Goal: Task Accomplishment & Management: Complete application form

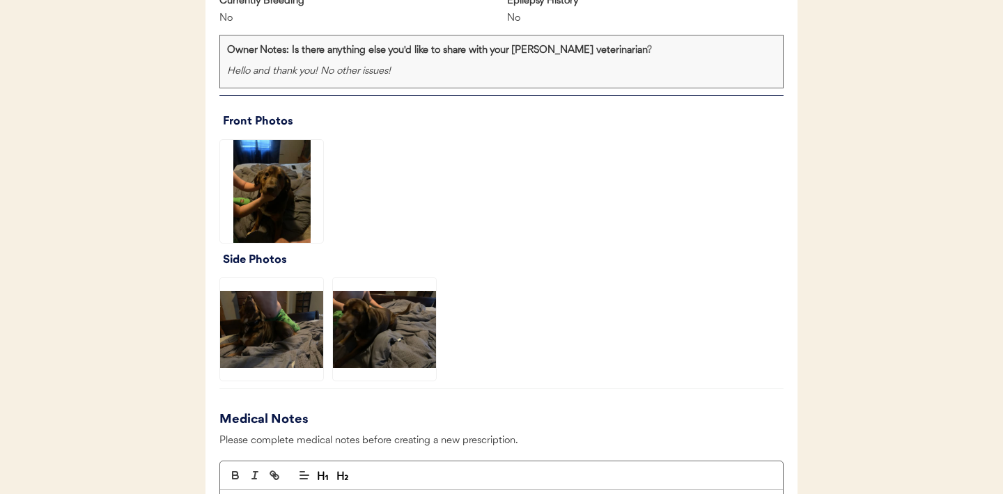
scroll to position [945, 0]
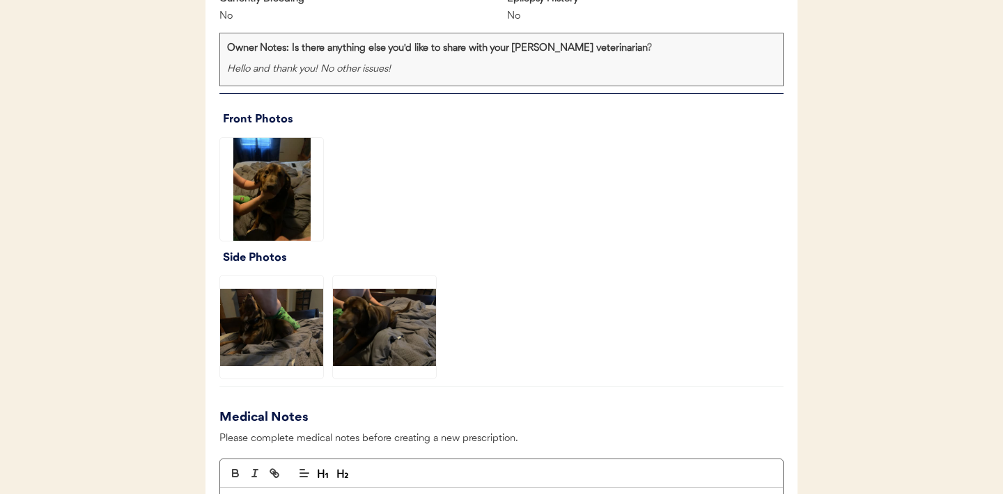
click at [269, 190] on img at bounding box center [271, 189] width 103 height 103
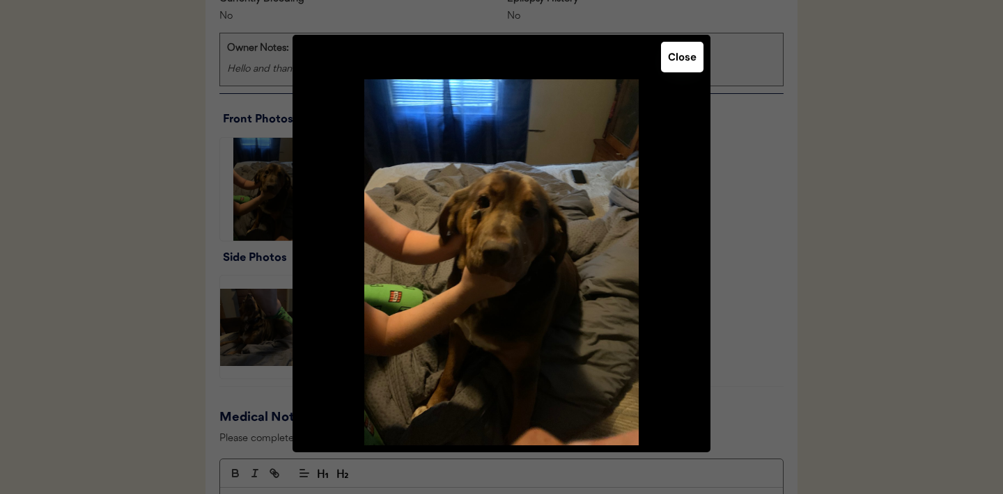
click at [691, 56] on button "Close" at bounding box center [682, 57] width 42 height 31
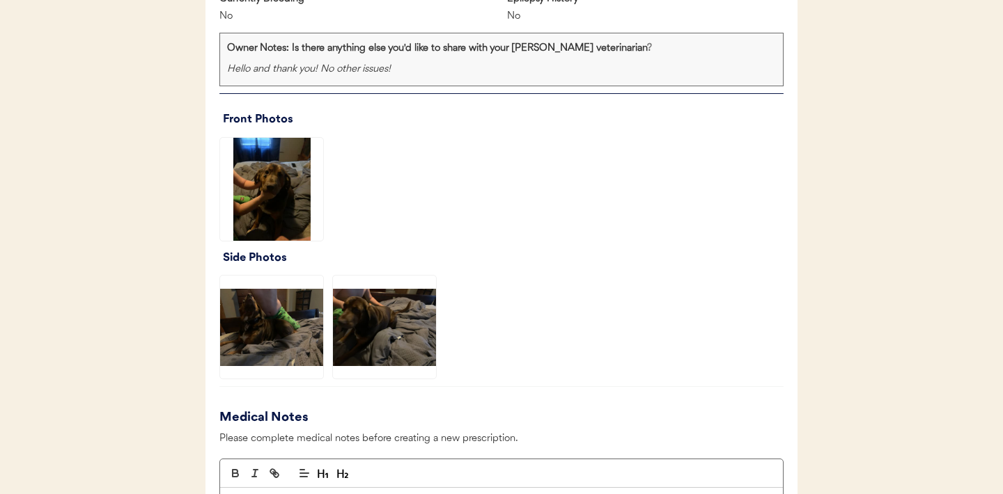
click at [276, 334] on img at bounding box center [271, 327] width 103 height 103
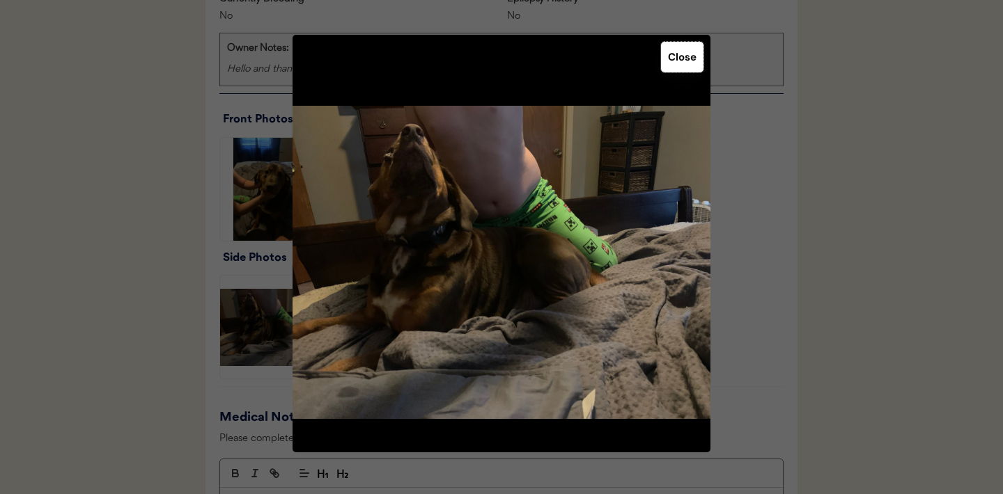
click at [677, 58] on button "Close" at bounding box center [682, 57] width 42 height 31
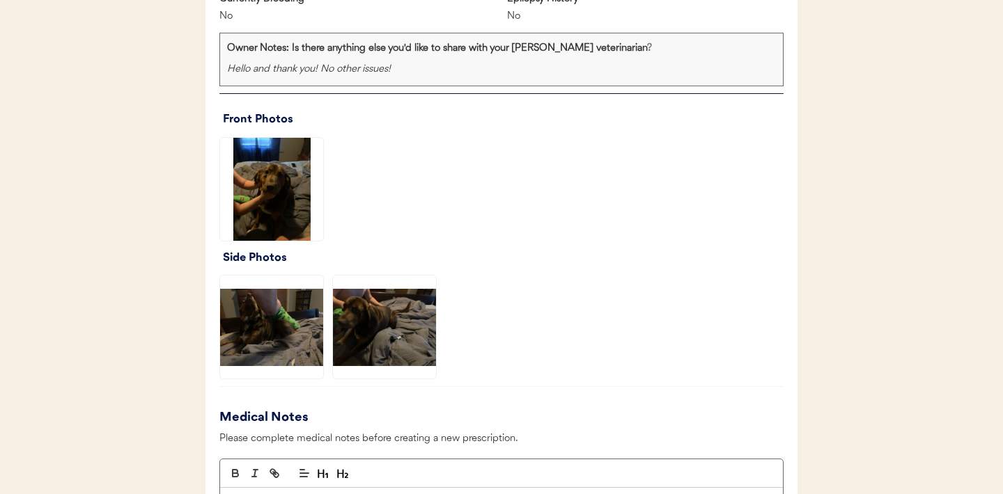
click at [390, 322] on img at bounding box center [384, 327] width 103 height 103
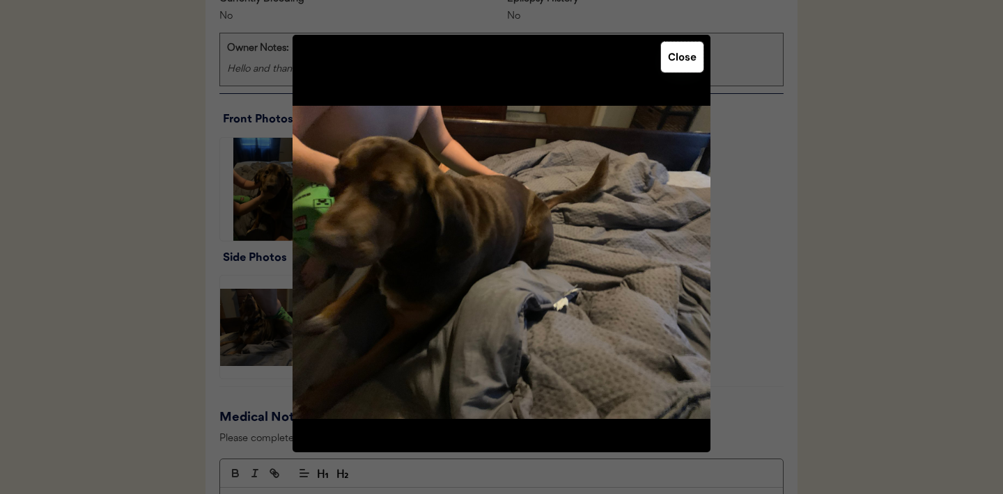
click at [679, 67] on button "Close" at bounding box center [682, 57] width 42 height 31
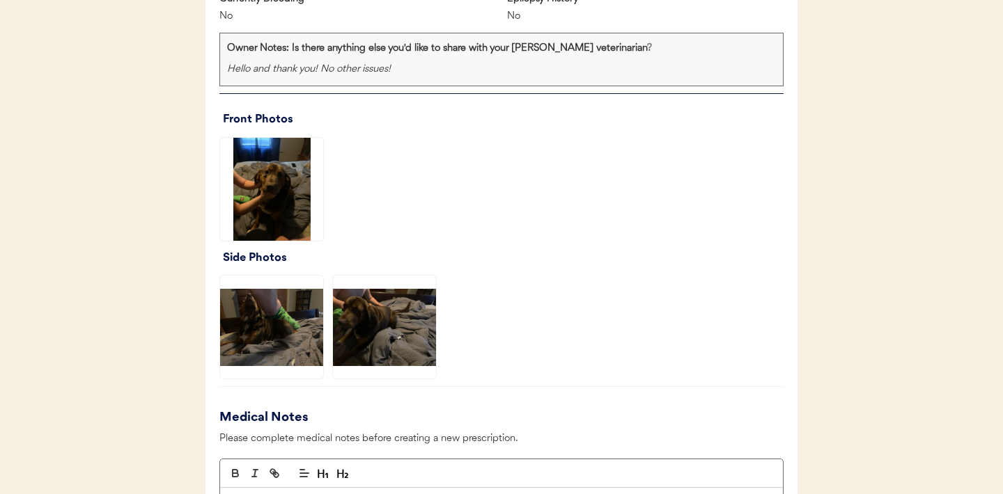
click at [298, 335] on img at bounding box center [271, 327] width 103 height 103
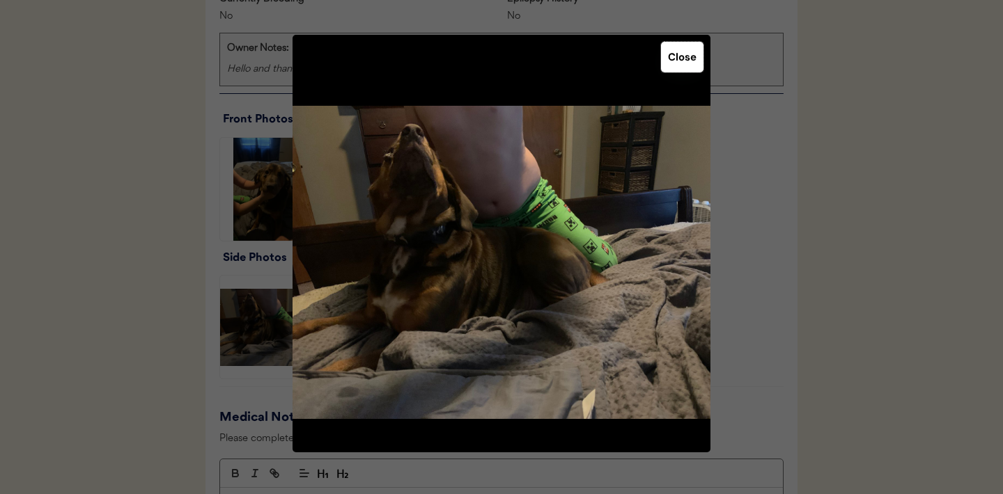
click at [675, 68] on button "Close" at bounding box center [682, 57] width 42 height 31
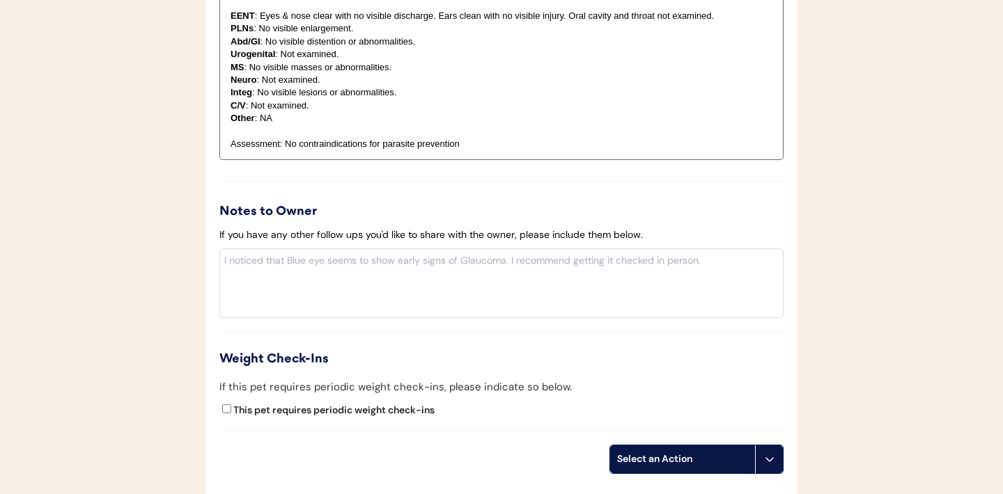
scroll to position [1604, 0]
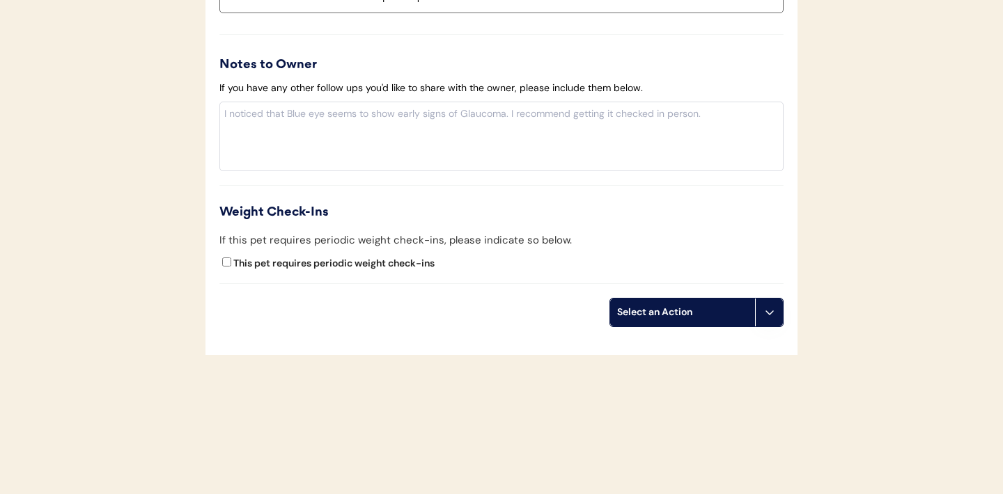
click at [769, 318] on button at bounding box center [769, 313] width 28 height 28
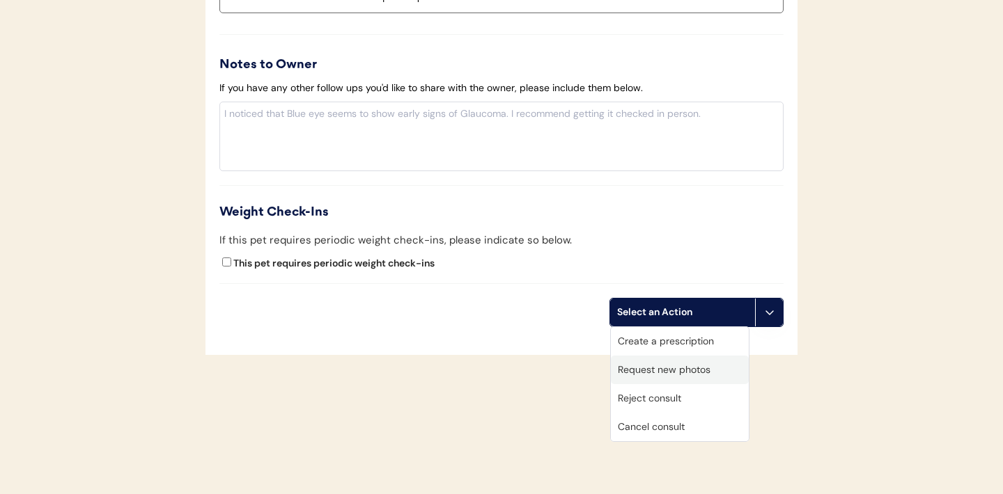
click at [659, 366] on div "Request new photos" at bounding box center [680, 370] width 138 height 29
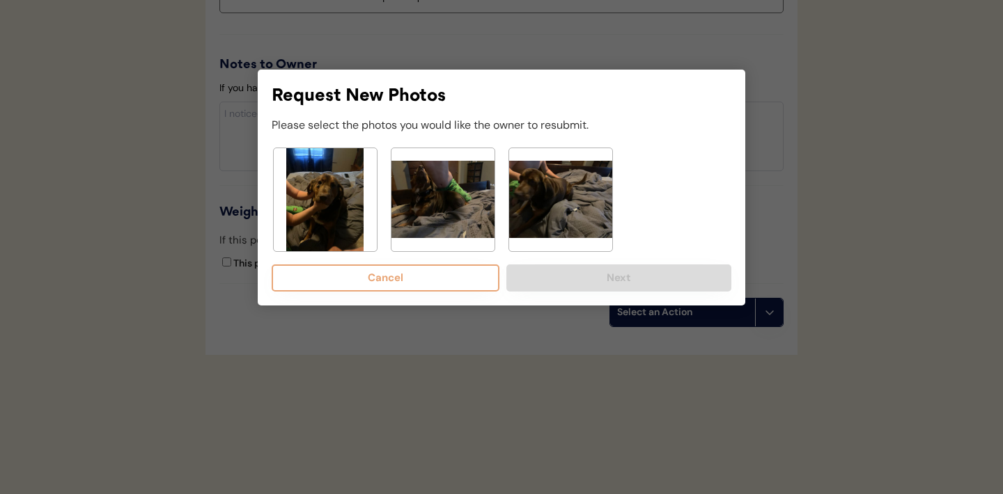
click at [306, 191] on img at bounding box center [325, 199] width 103 height 103
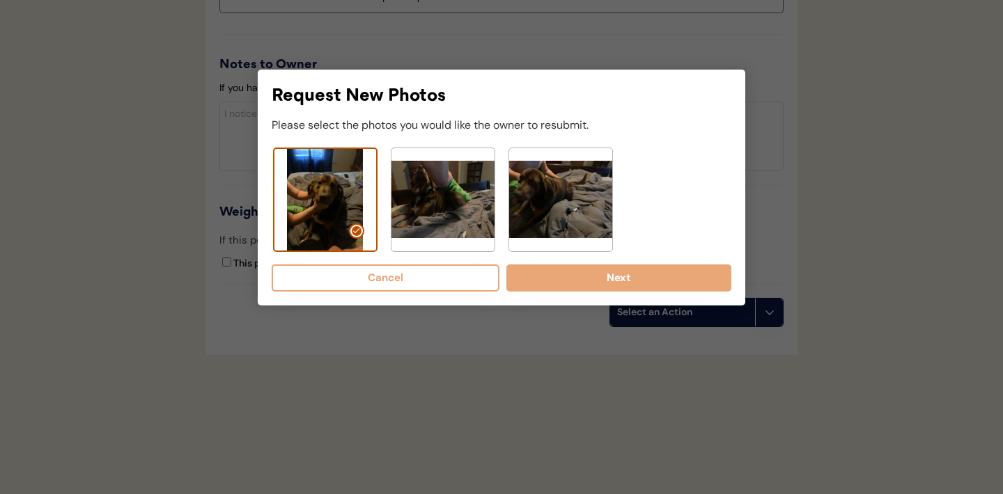
click at [409, 201] on img at bounding box center [442, 199] width 103 height 103
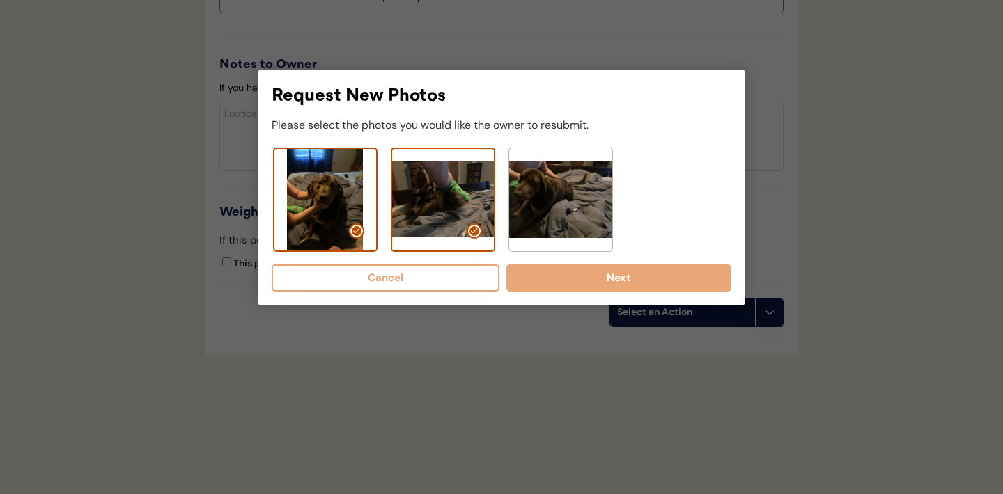
click at [572, 198] on img at bounding box center [560, 199] width 103 height 103
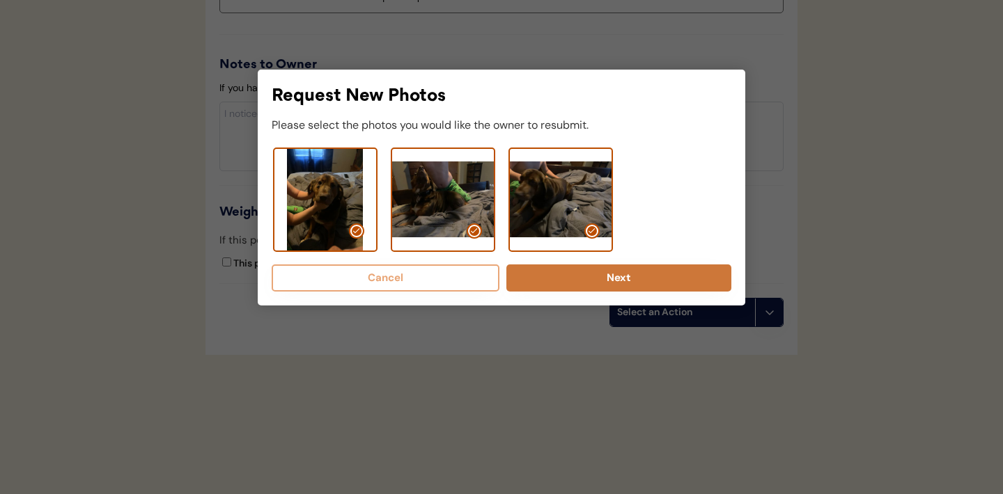
click at [586, 277] on button "Next" at bounding box center [618, 278] width 225 height 27
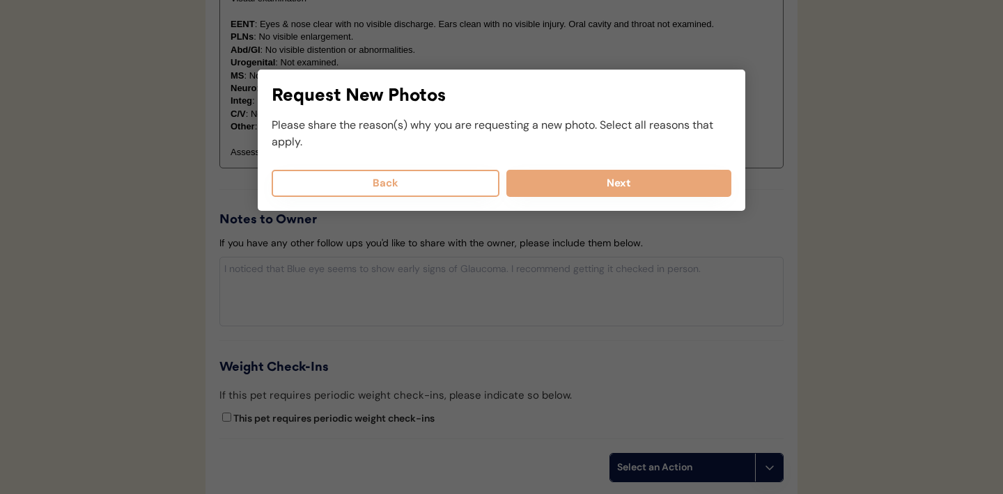
scroll to position [1415, 0]
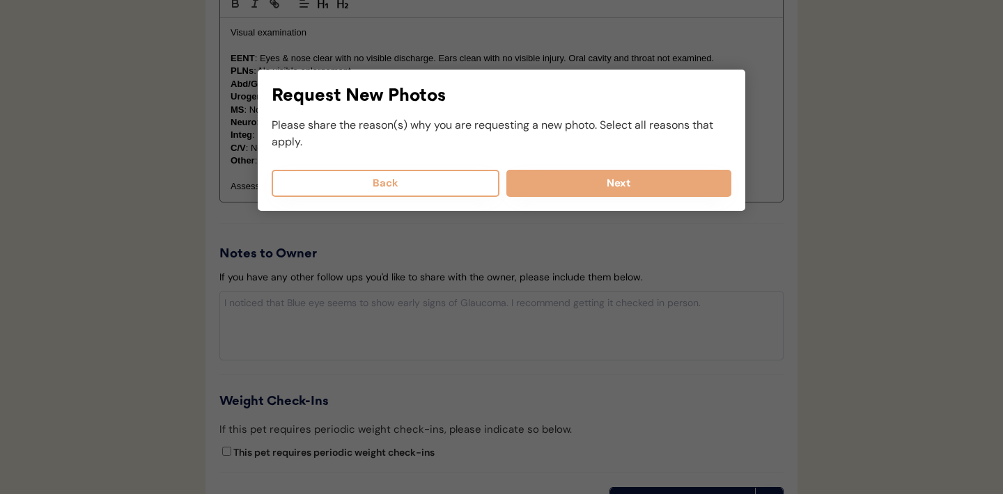
select select
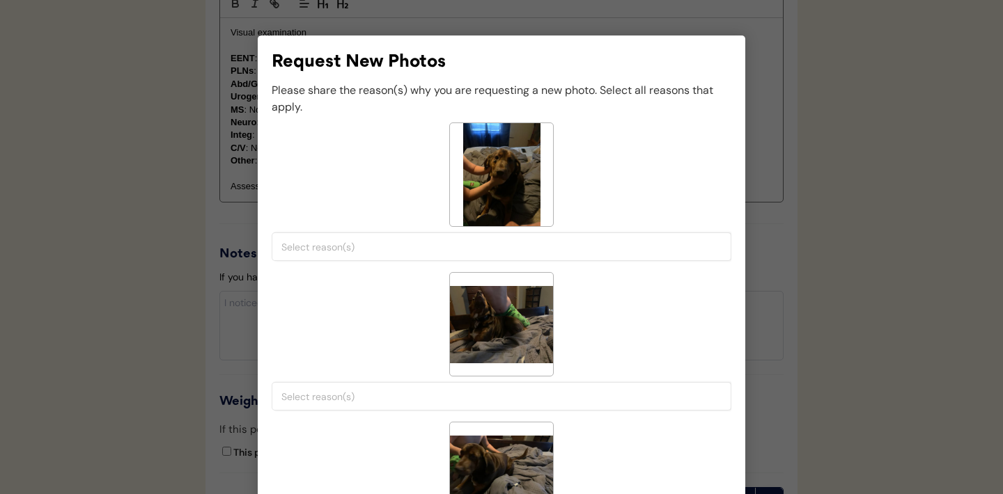
click at [418, 246] on input "search" at bounding box center [504, 247] width 447 height 13
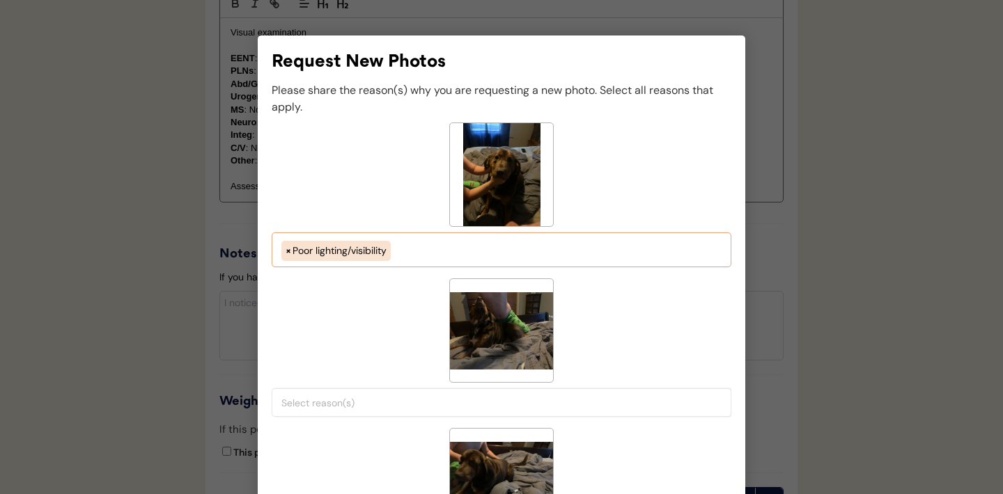
scroll to position [24, 0]
select select "porr_lighting"
click at [391, 405] on input "search" at bounding box center [504, 403] width 447 height 13
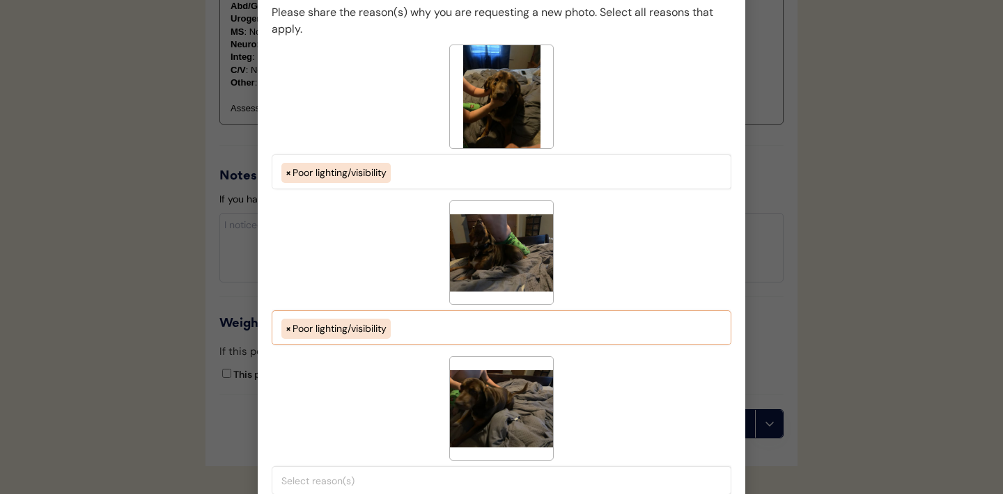
scroll to position [1496, 0]
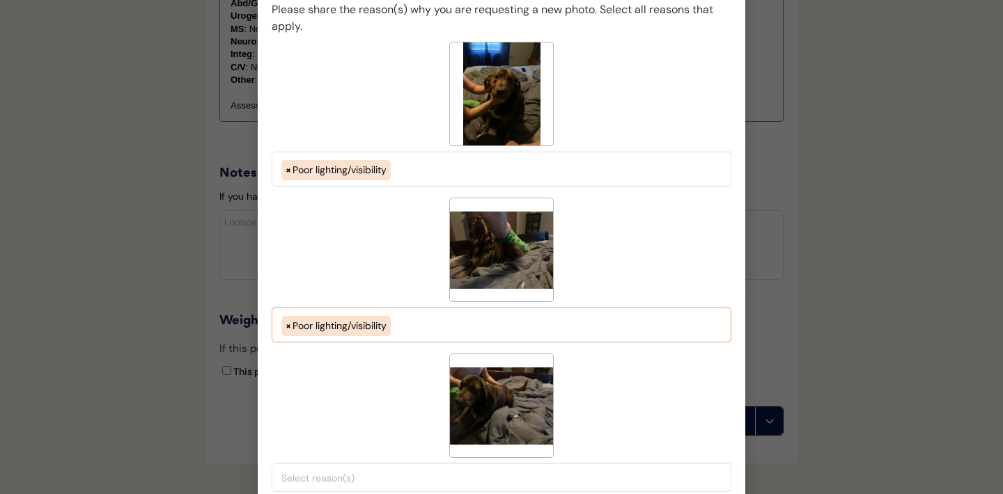
click at [443, 338] on div "< --- Select Reasons --- > Both sides of face are not visible Poor lighting/vis…" at bounding box center [502, 325] width 460 height 35
click at [441, 324] on ul "× Poor lighting/visibility" at bounding box center [501, 325] width 447 height 24
select select "porr_lighting"
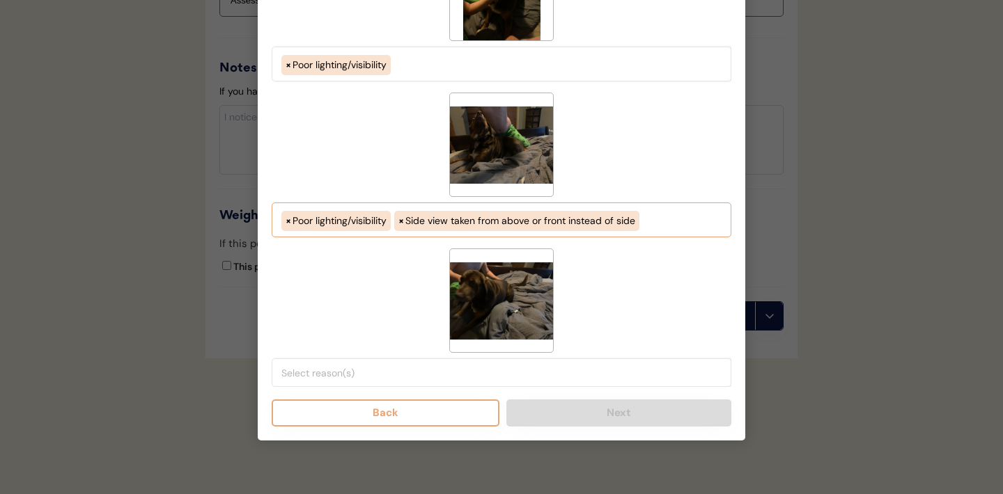
scroll to position [1604, 0]
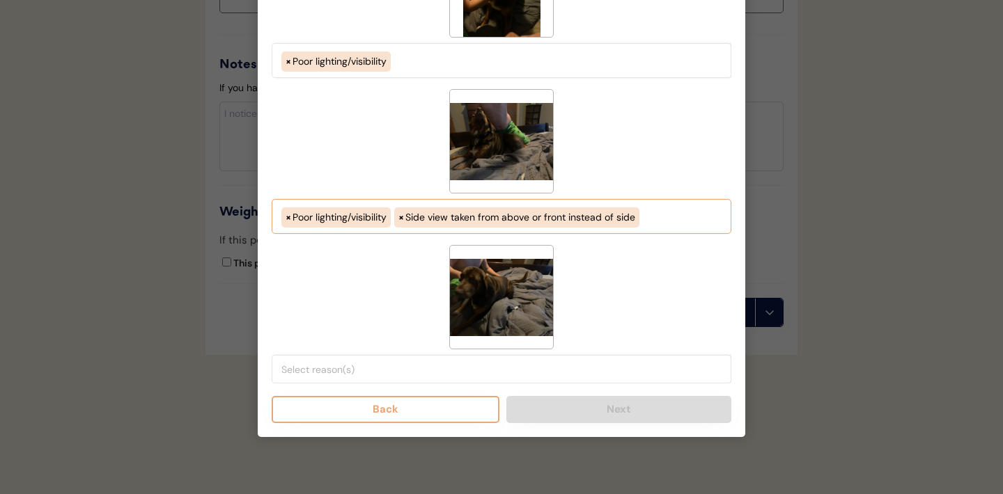
click at [396, 372] on input "search" at bounding box center [504, 369] width 447 height 13
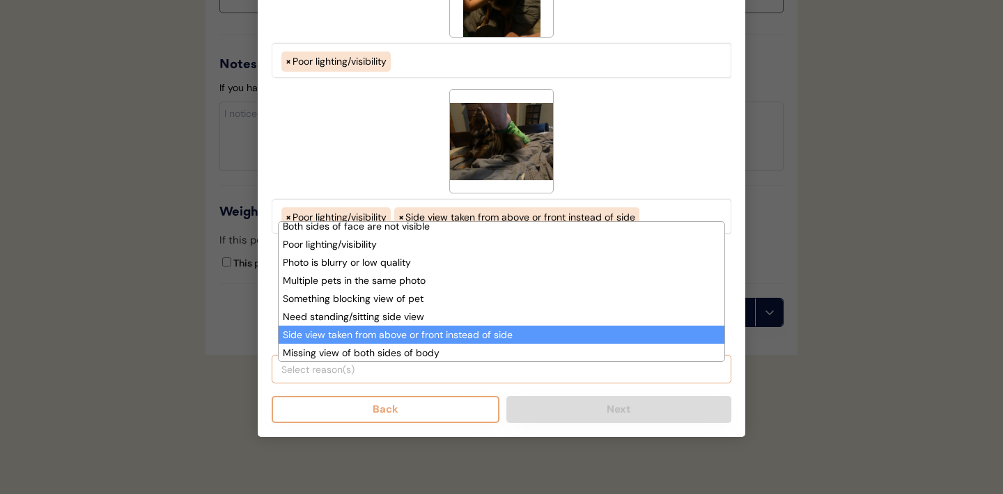
scroll to position [83, 0]
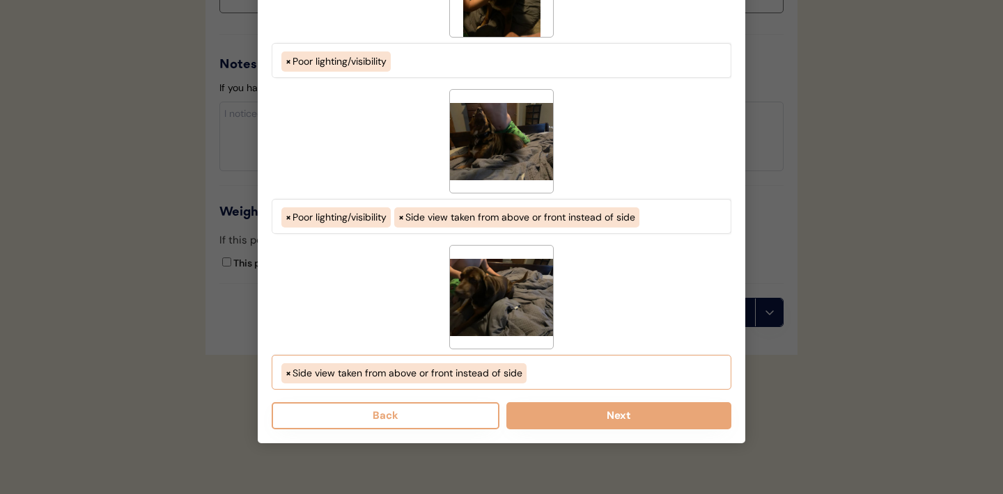
click at [560, 377] on ul "× Side view taken from above or front instead of side" at bounding box center [501, 372] width 447 height 24
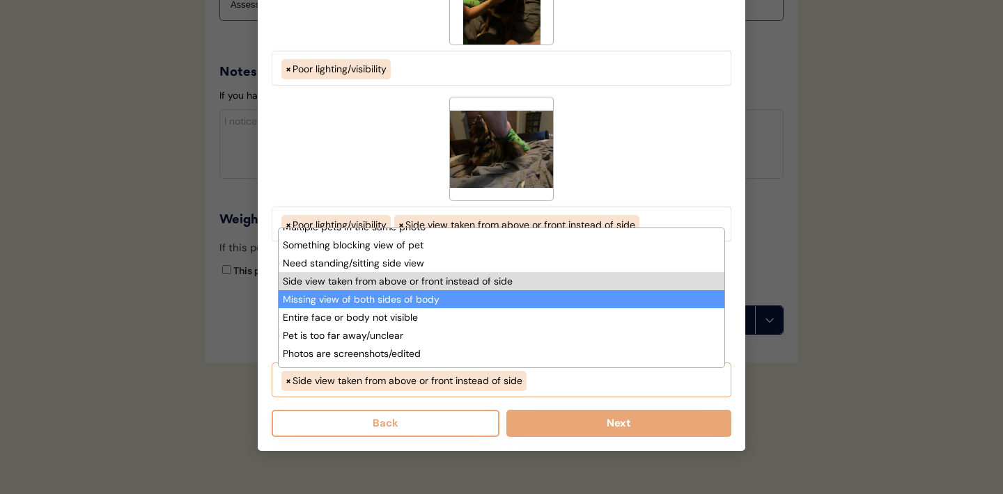
scroll to position [95, 0]
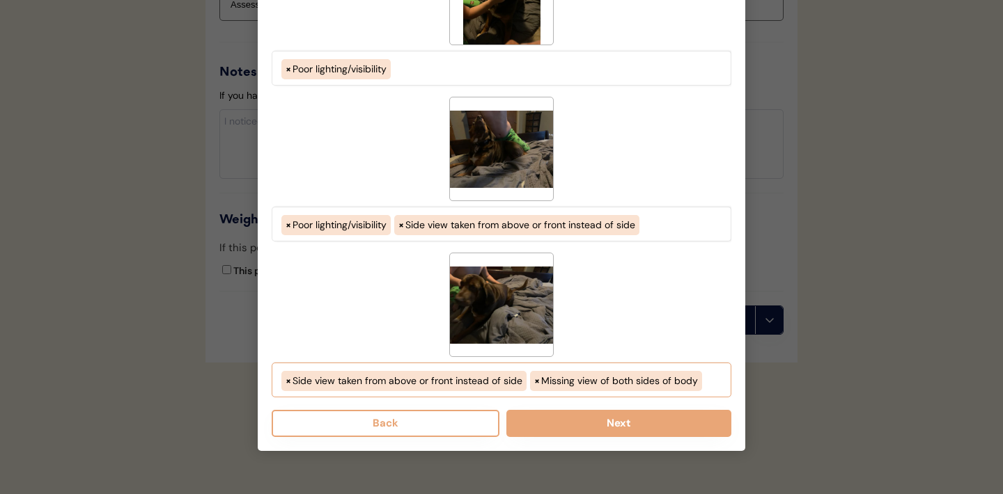
select select "side_view_taken_from_above_instead_of_side"
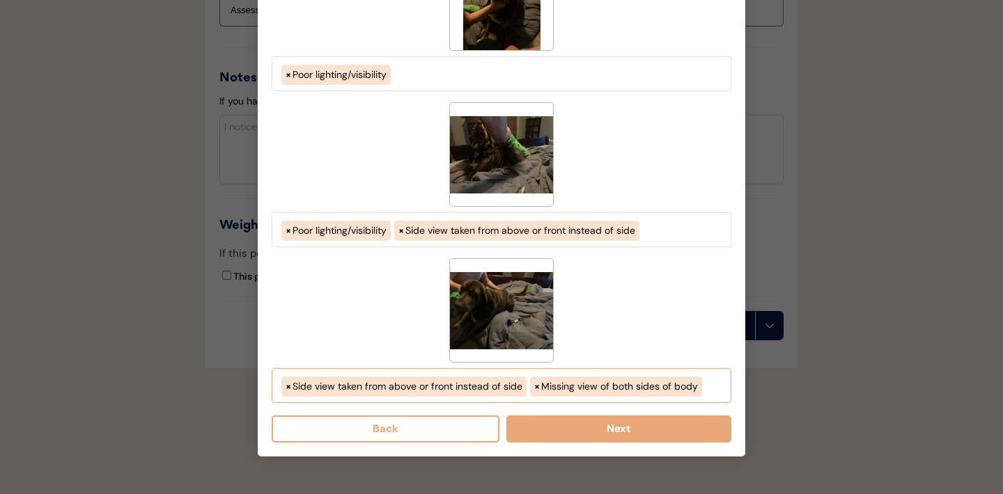
scroll to position [1604, 0]
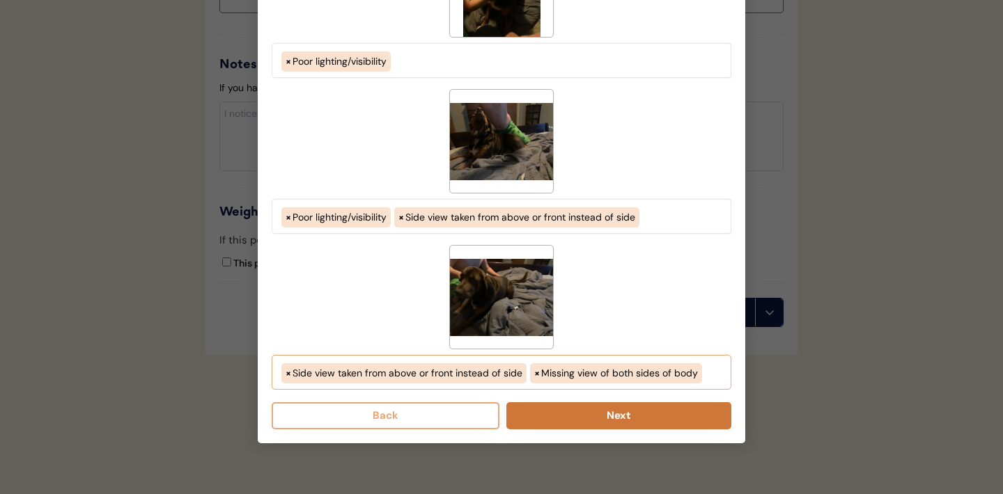
click at [577, 423] on button "Next" at bounding box center [618, 415] width 225 height 27
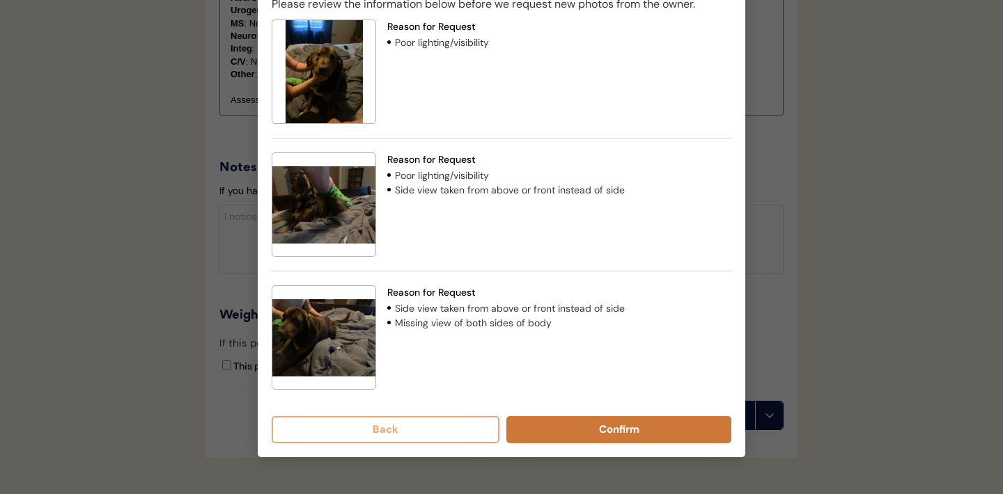
scroll to position [1517, 0]
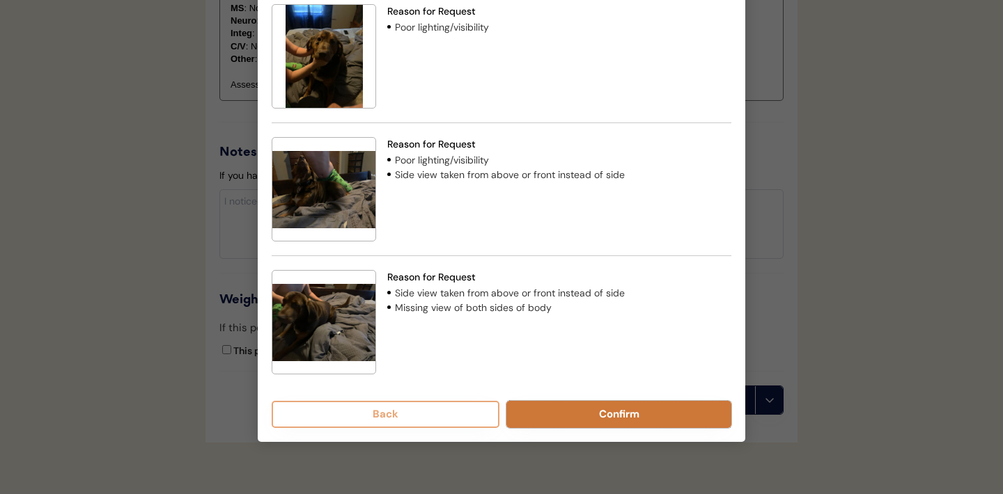
click at [594, 418] on button "Confirm" at bounding box center [618, 414] width 225 height 27
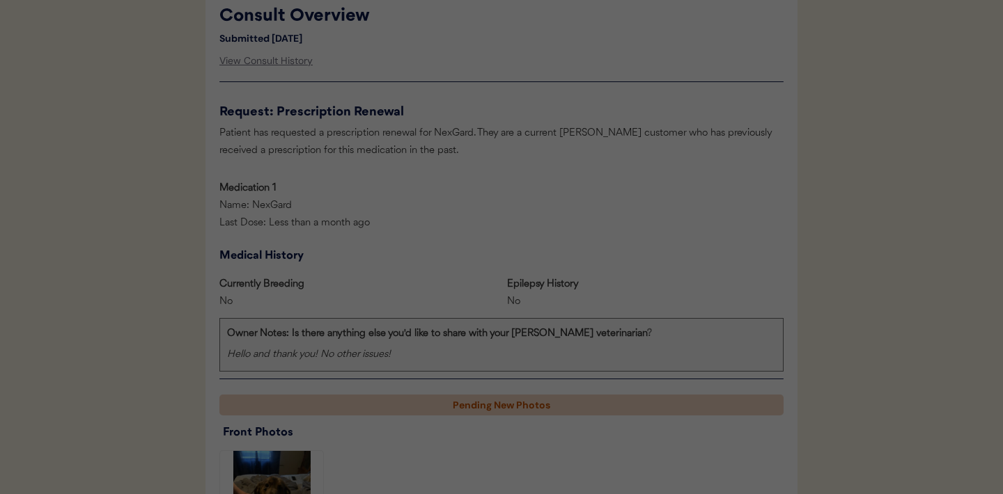
scroll to position [655, 0]
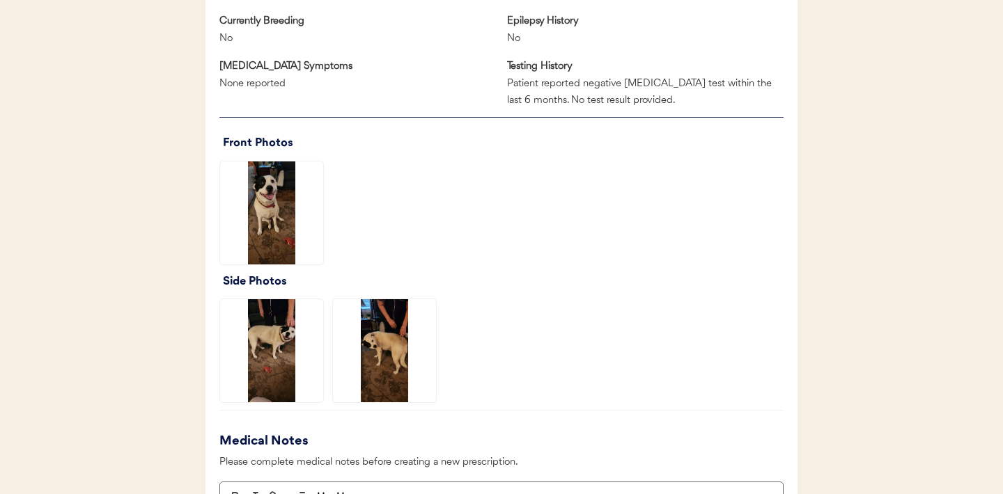
scroll to position [960, 0]
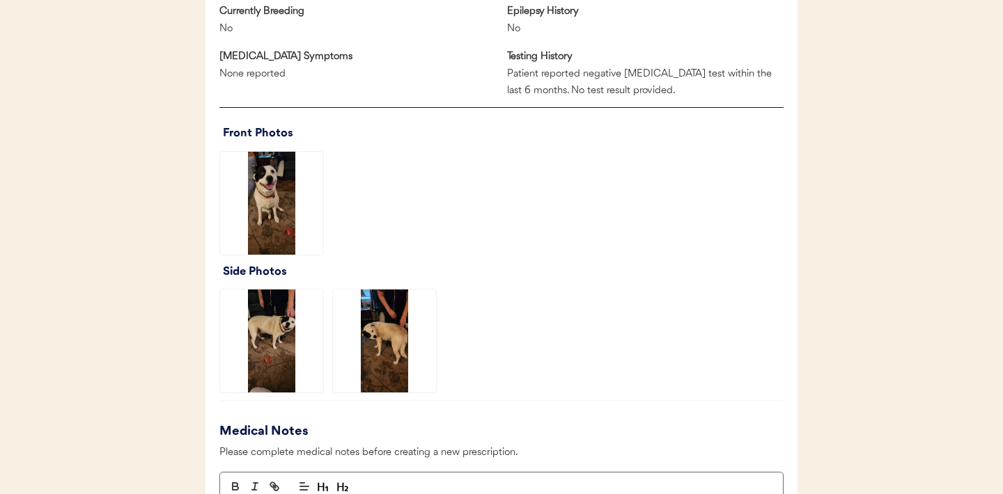
click at [262, 204] on img at bounding box center [271, 203] width 103 height 103
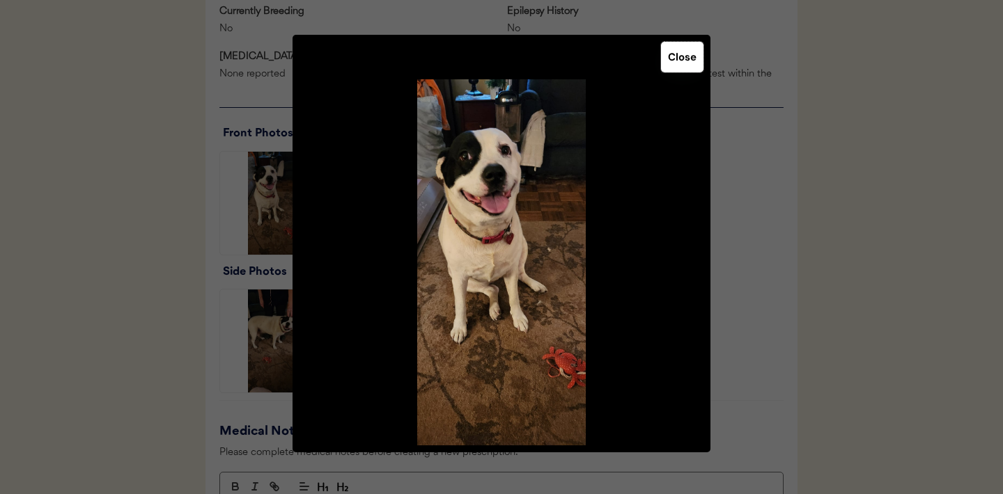
click at [684, 63] on button "Close" at bounding box center [682, 57] width 42 height 31
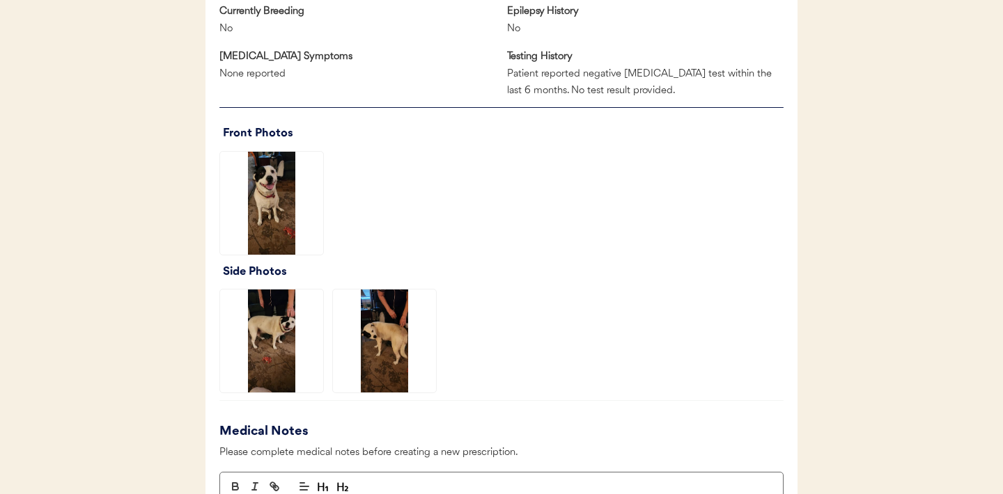
click at [271, 338] on img at bounding box center [271, 341] width 103 height 103
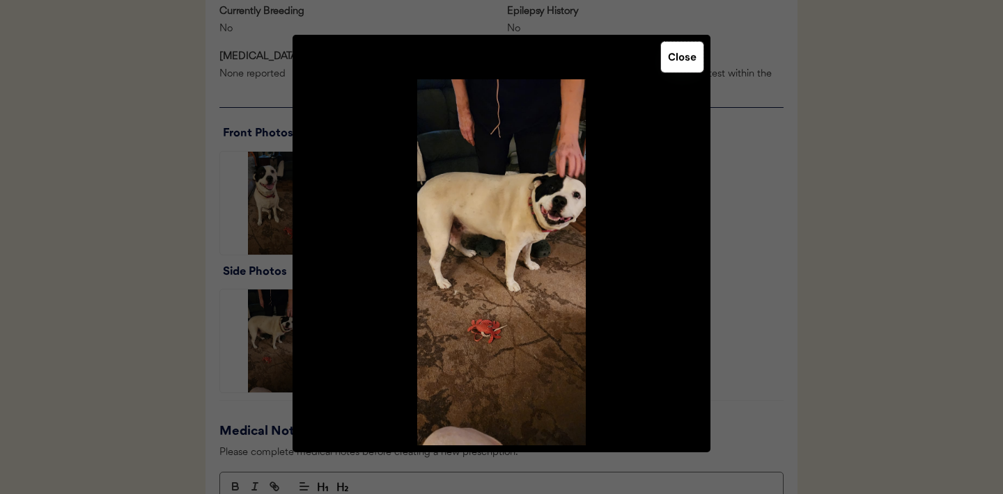
click at [682, 67] on button "Close" at bounding box center [682, 57] width 42 height 31
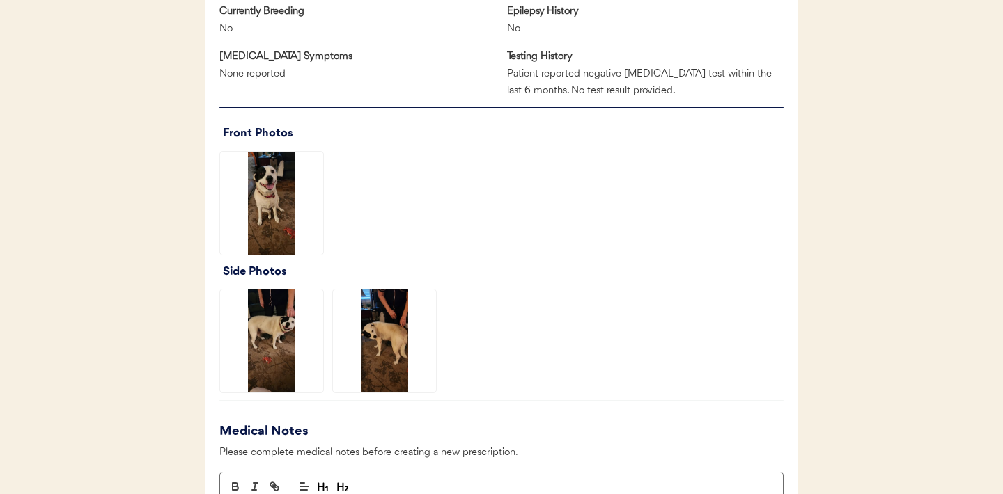
click at [394, 350] on img at bounding box center [384, 341] width 103 height 103
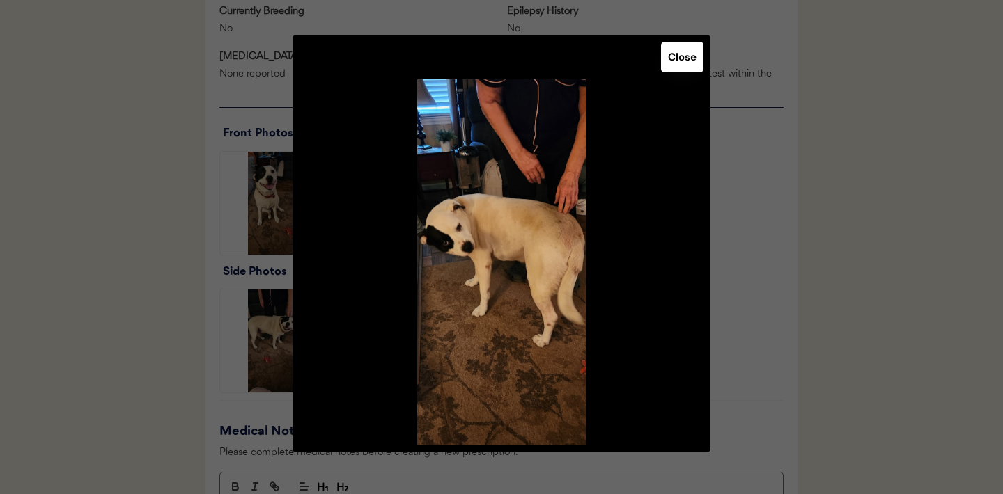
click at [687, 57] on button "Close" at bounding box center [682, 57] width 42 height 31
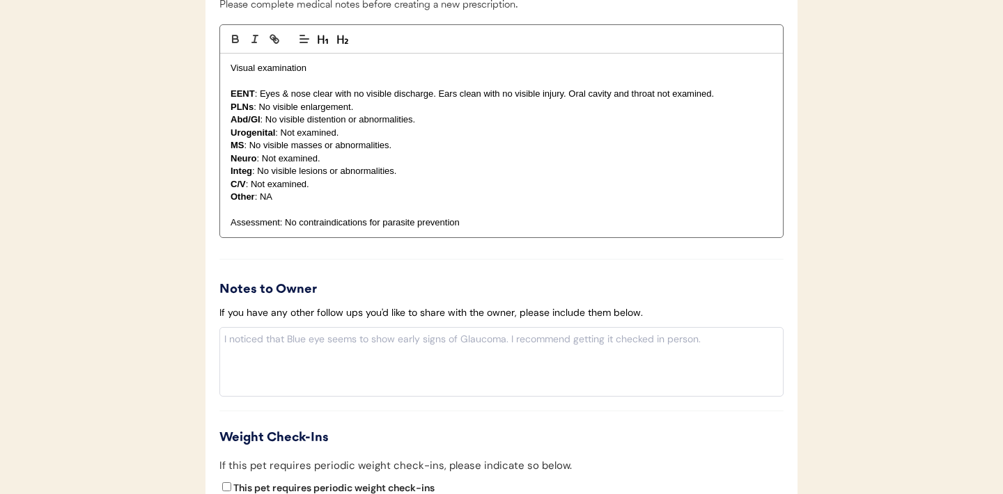
scroll to position [1397, 0]
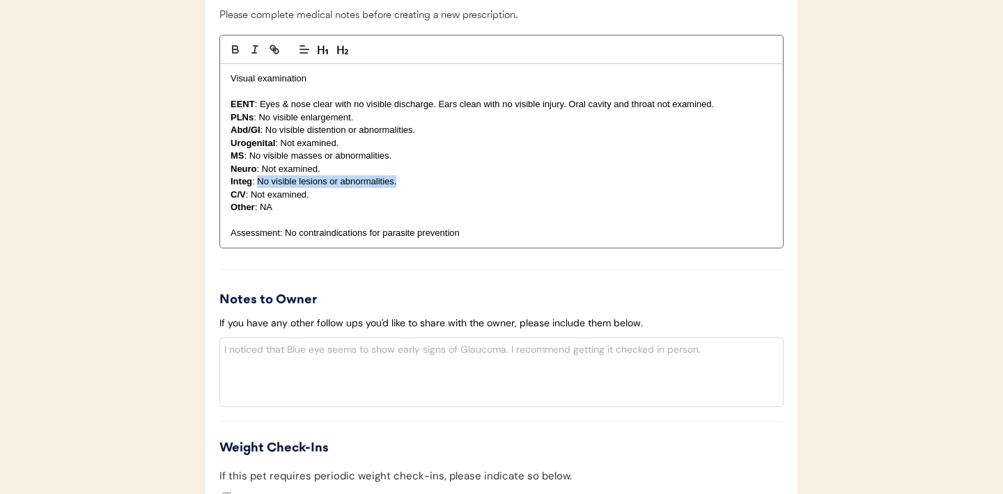
drag, startPoint x: 401, startPoint y: 182, endPoint x: 258, endPoint y: 186, distance: 143.5
click at [258, 186] on p "Integ : No visible lesions or abnormalities." at bounding box center [501, 181] width 542 height 13
click at [438, 99] on p "EENT : Eyes & nose clear with no visible discharge. Ears clean with no visible …" at bounding box center [501, 104] width 542 height 13
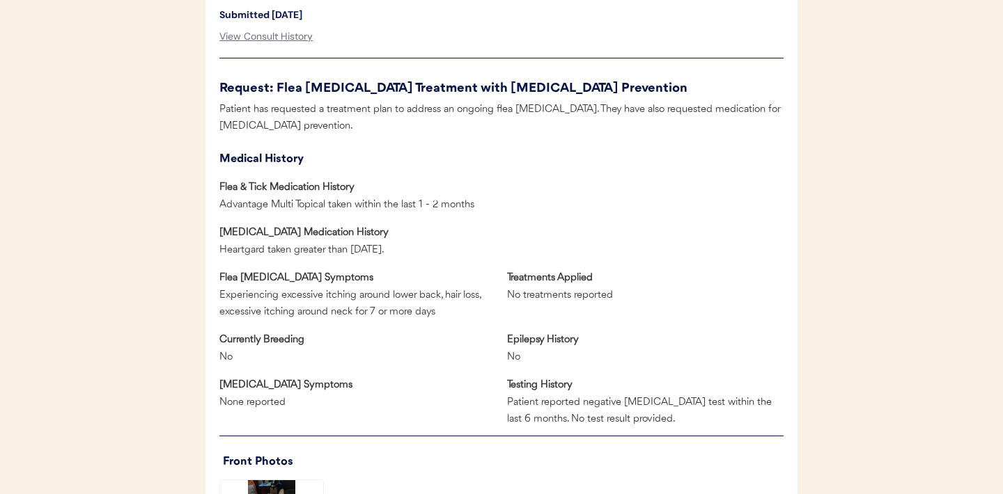
scroll to position [929, 0]
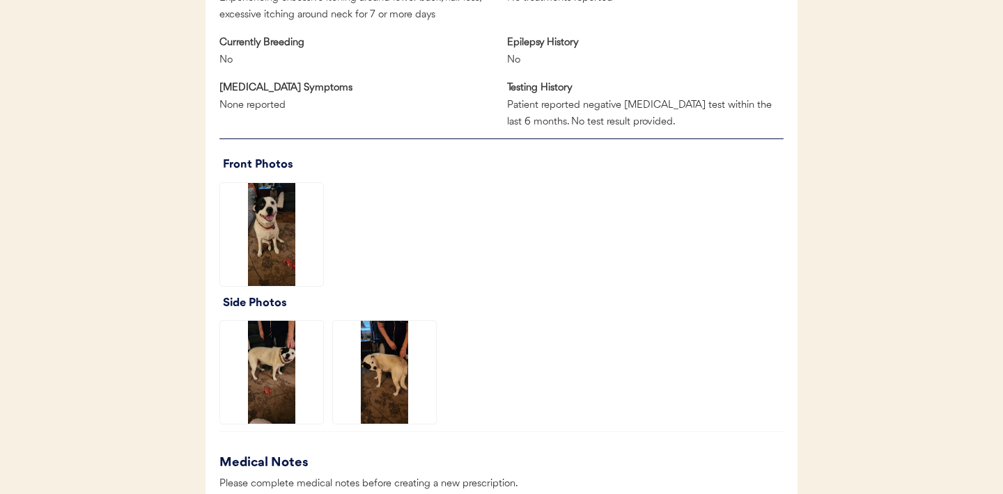
click at [297, 241] on img at bounding box center [271, 234] width 103 height 103
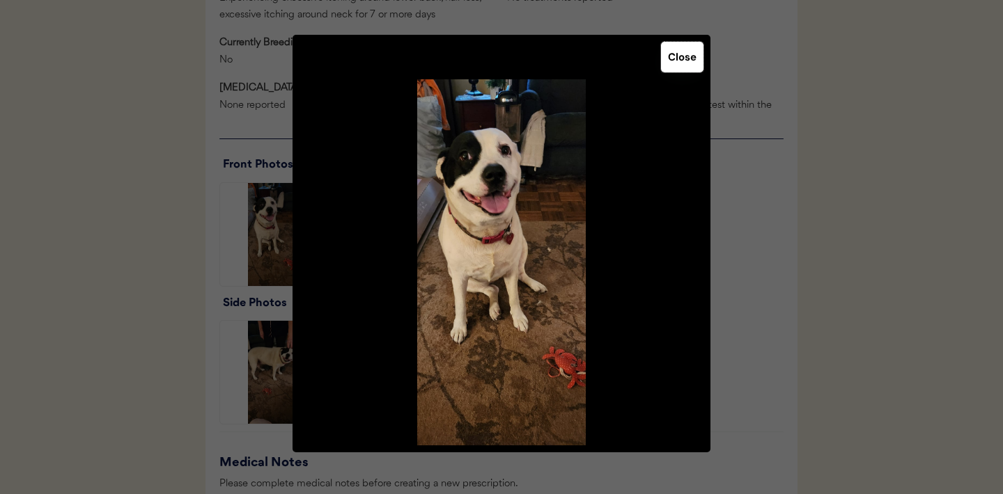
click at [687, 58] on button "Close" at bounding box center [682, 57] width 42 height 31
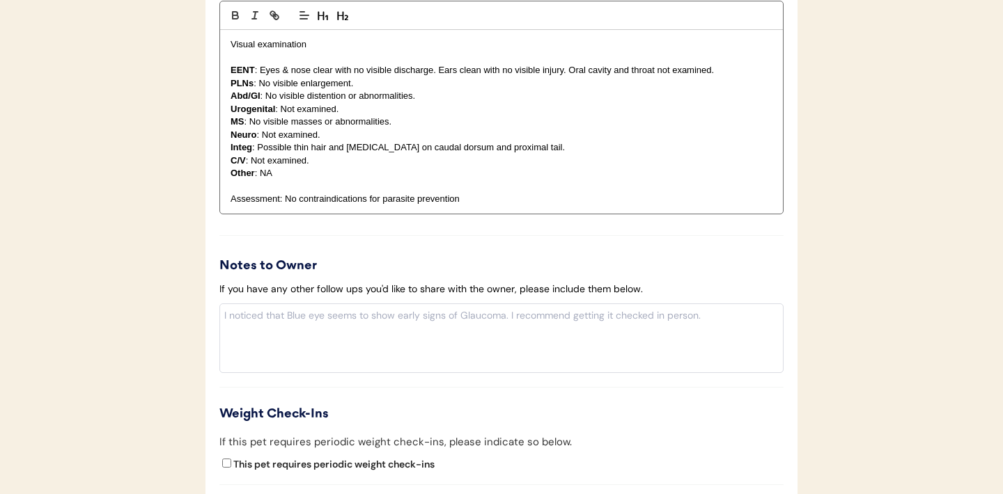
scroll to position [1458, 0]
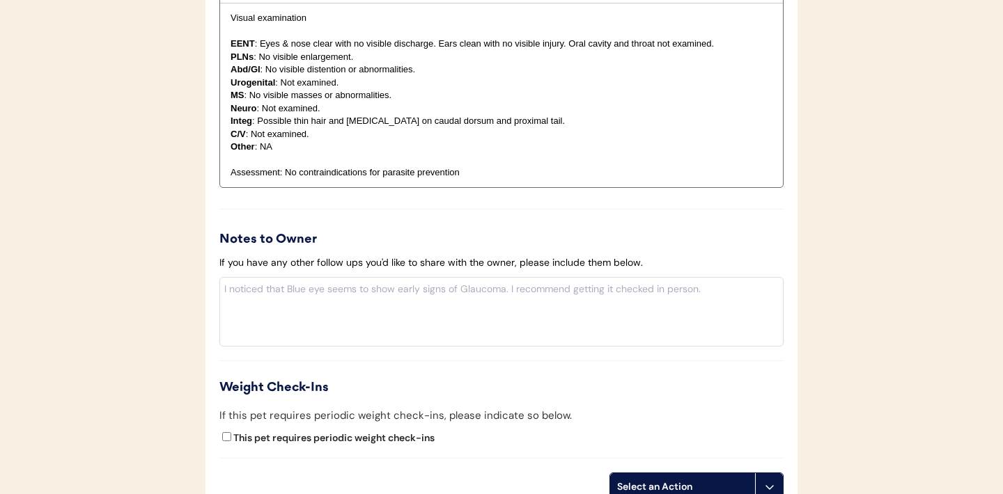
click at [403, 96] on p "MS : No visible masses or abnormalities." at bounding box center [501, 95] width 542 height 13
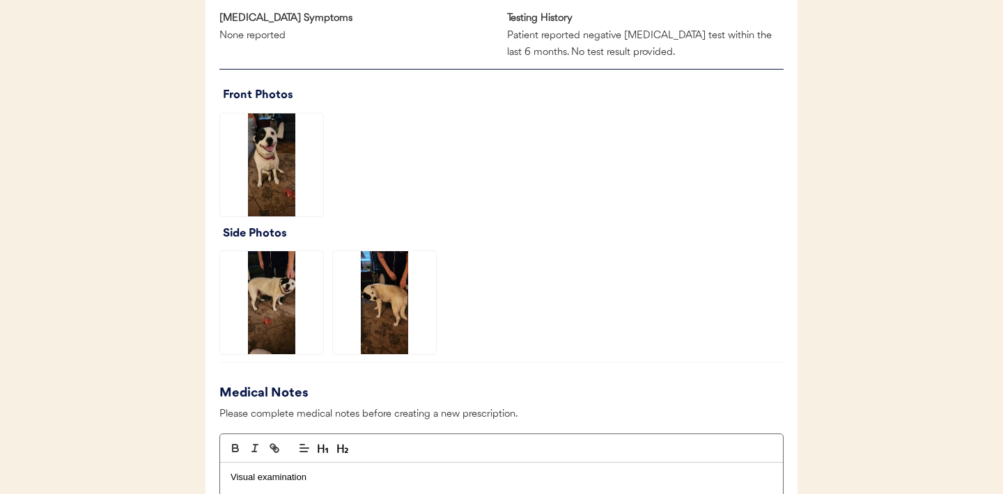
scroll to position [1001, 0]
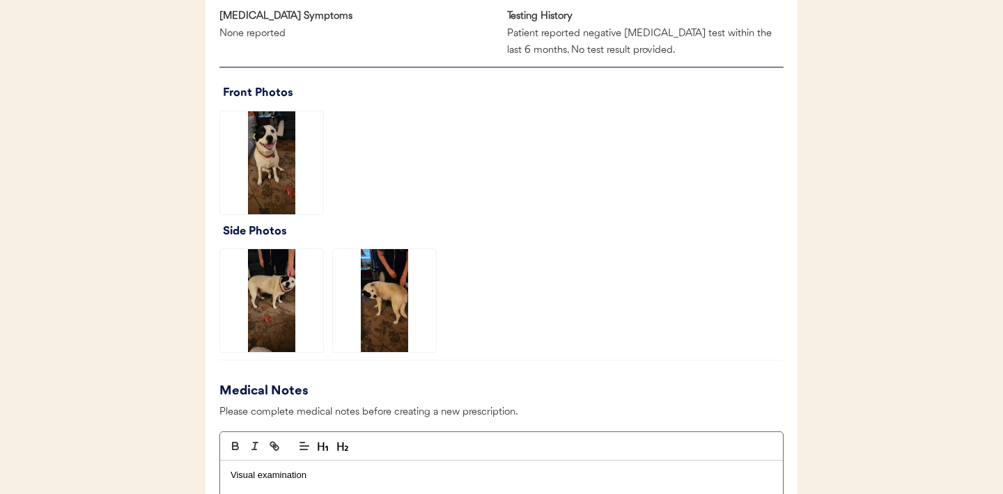
click at [269, 163] on img at bounding box center [271, 162] width 103 height 103
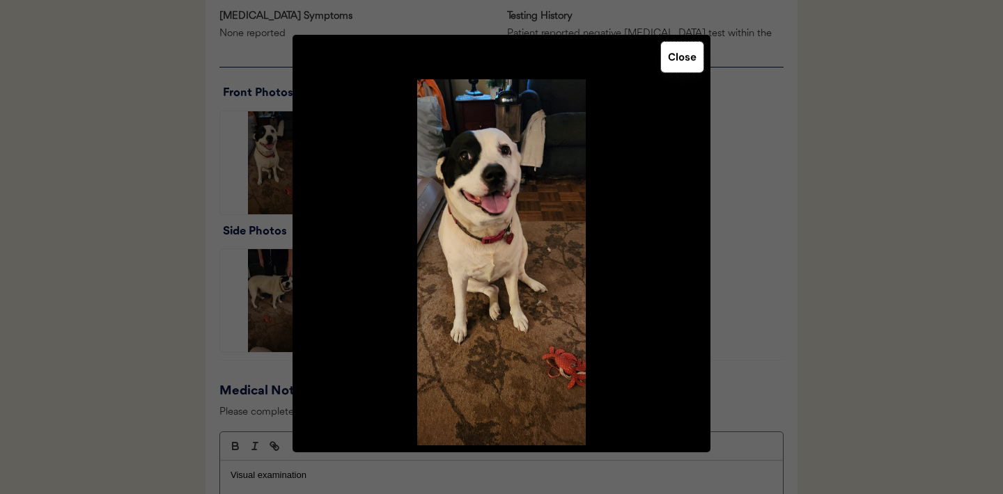
click at [682, 54] on button "Close" at bounding box center [682, 57] width 42 height 31
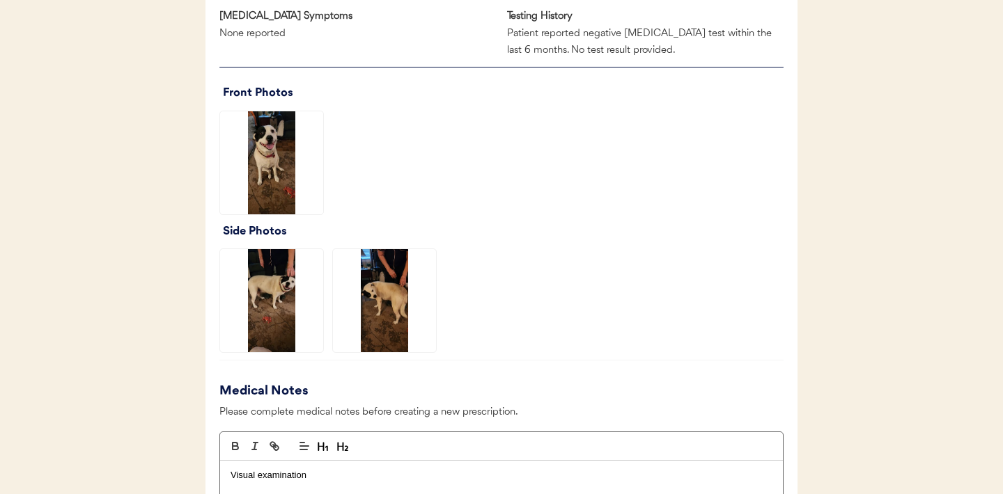
click at [265, 269] on img at bounding box center [271, 300] width 103 height 103
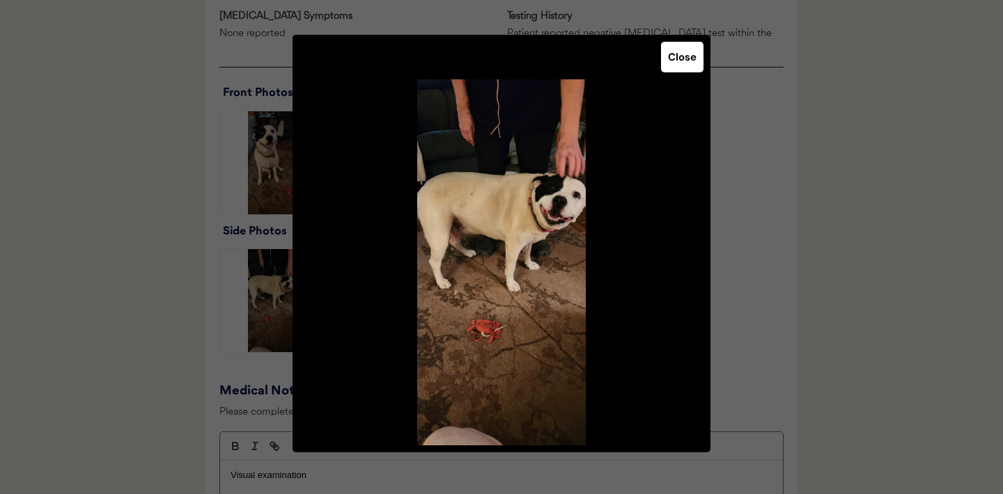
click at [678, 47] on button "Close" at bounding box center [682, 57] width 42 height 31
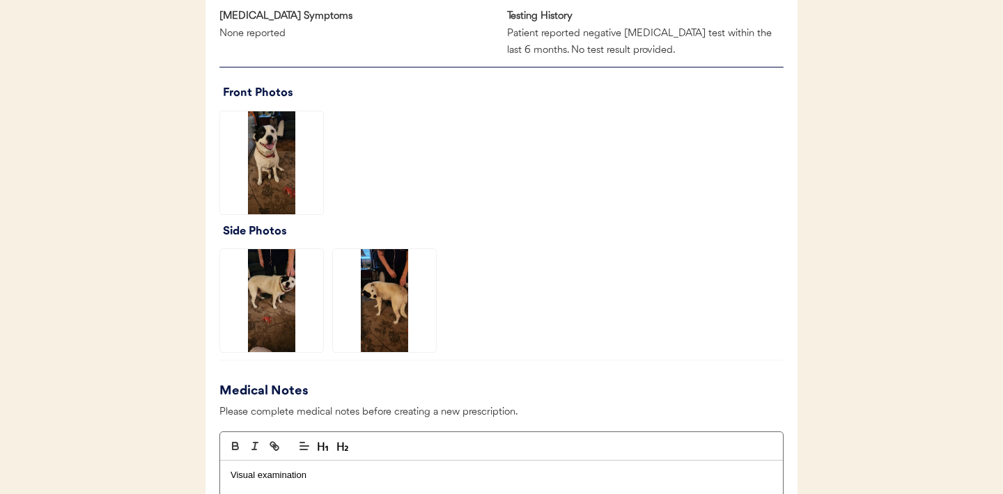
click at [396, 296] on img at bounding box center [384, 300] width 103 height 103
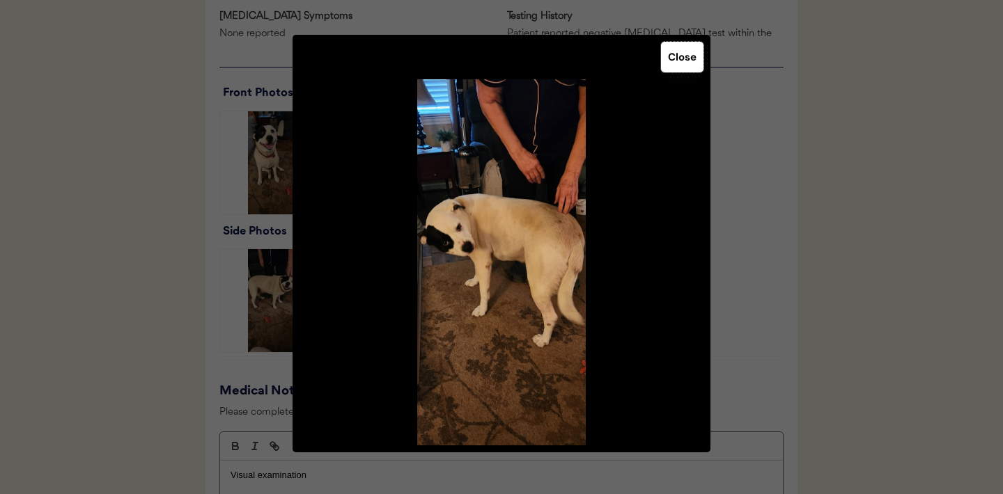
click at [678, 52] on button "Close" at bounding box center [682, 57] width 42 height 31
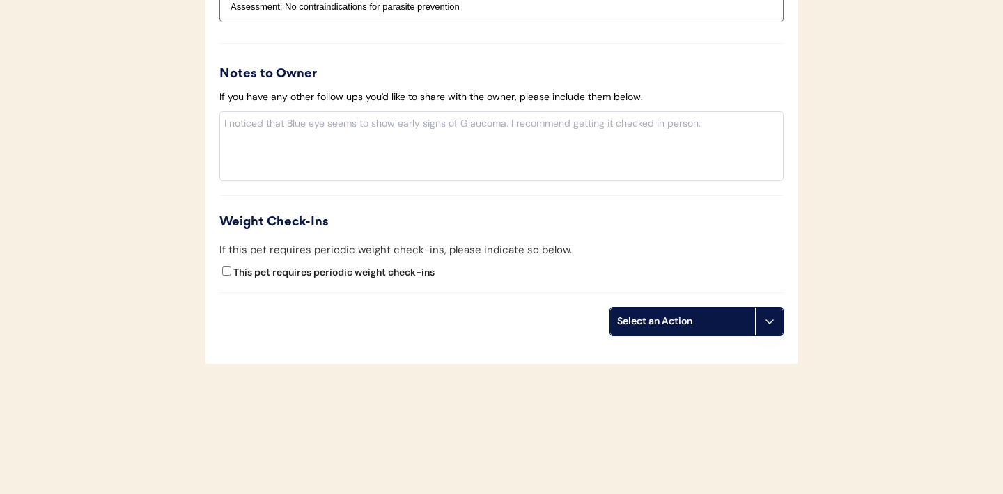
scroll to position [1633, 0]
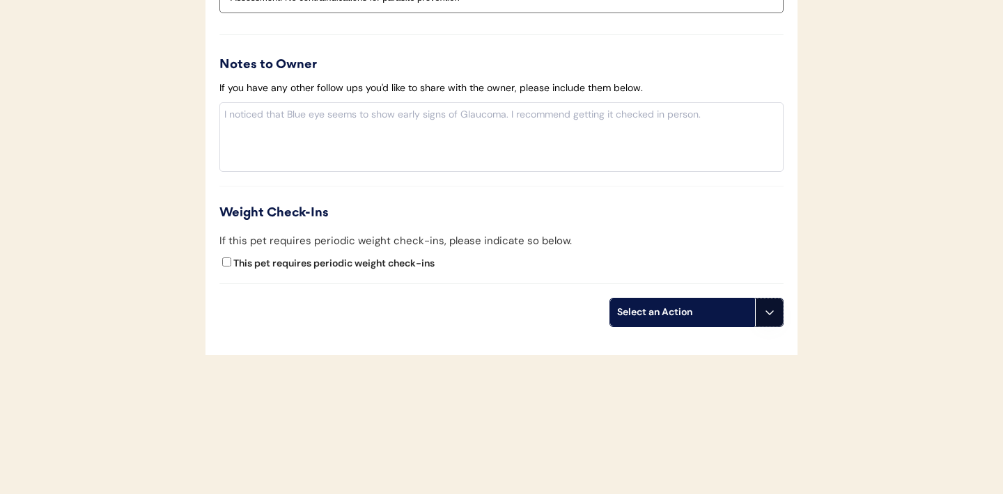
click at [767, 322] on button at bounding box center [769, 313] width 28 height 28
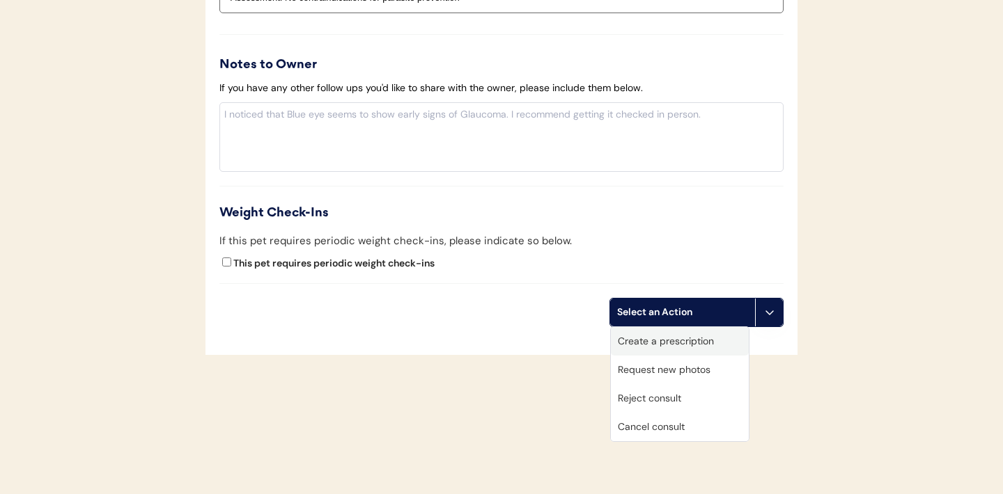
click at [691, 345] on div "Create a prescription" at bounding box center [680, 341] width 138 height 29
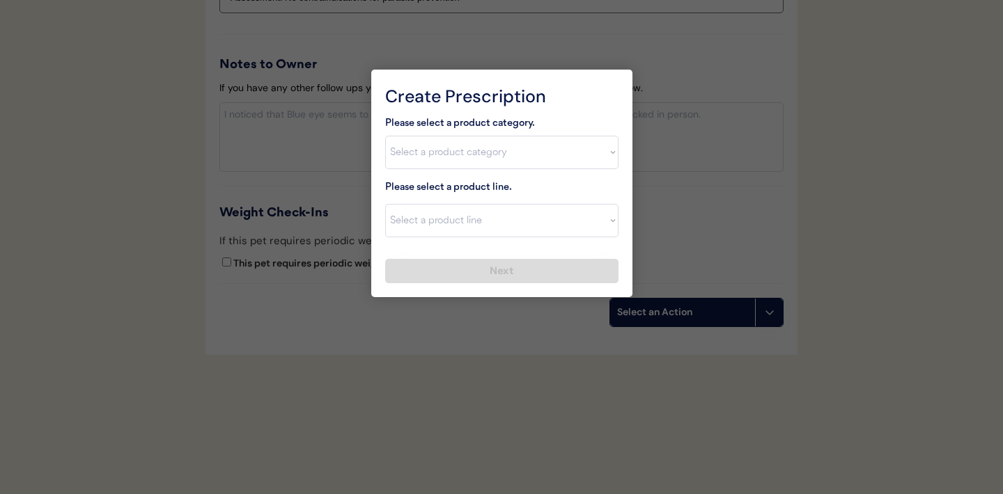
click at [299, 201] on div at bounding box center [501, 247] width 1003 height 494
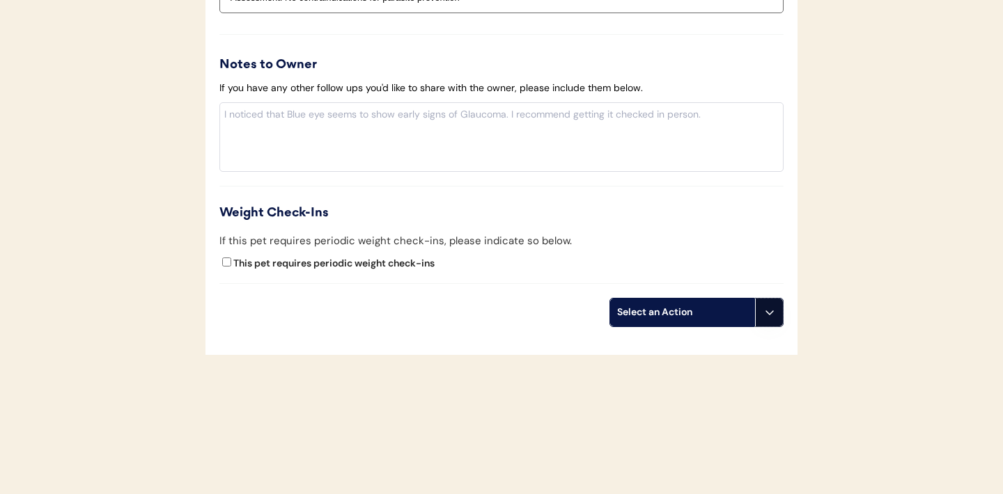
click at [776, 311] on button at bounding box center [769, 313] width 28 height 28
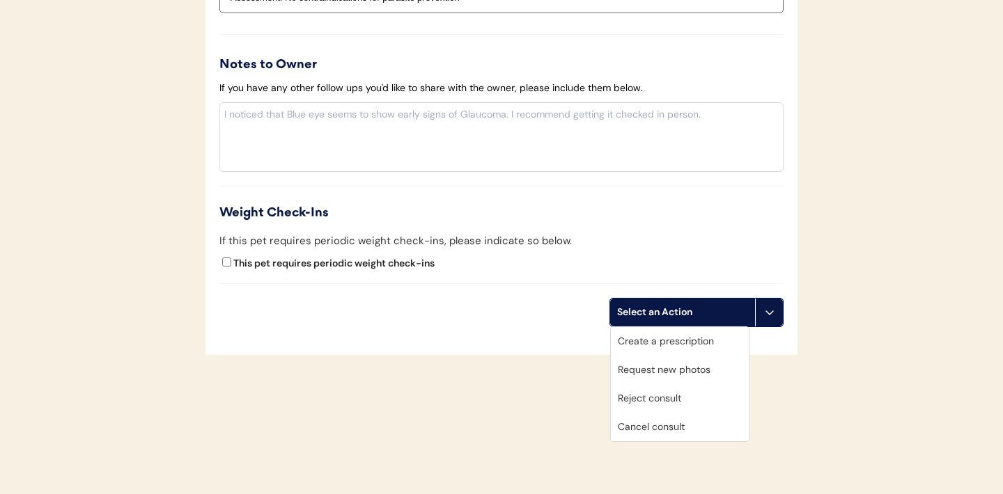
click at [684, 345] on div "Create a prescription" at bounding box center [680, 341] width 138 height 29
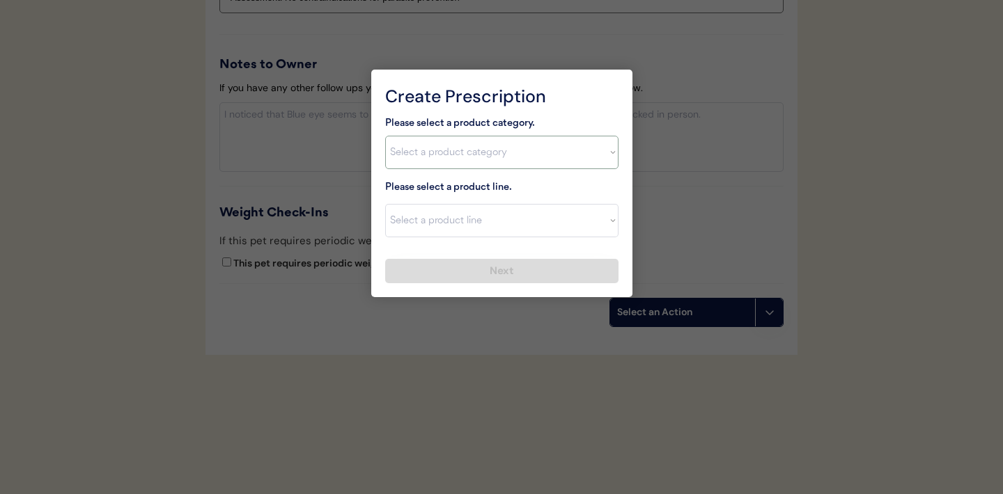
click at [584, 159] on select "Select a product category Allergies Antibiotics Anxiety Combo Parasite Preventi…" at bounding box center [501, 152] width 233 height 33
select select ""combo_parasite_prevention""
click at [606, 162] on select "Select a product category Allergies Antibiotics Anxiety Combo Parasite Preventi…" at bounding box center [501, 152] width 233 height 33
click at [607, 224] on select "Select a product line Advantage Multi for Dogs Credelio Quattro NexGard Plus Ne…" at bounding box center [501, 220] width 233 height 33
select select ""Simparica Trio""
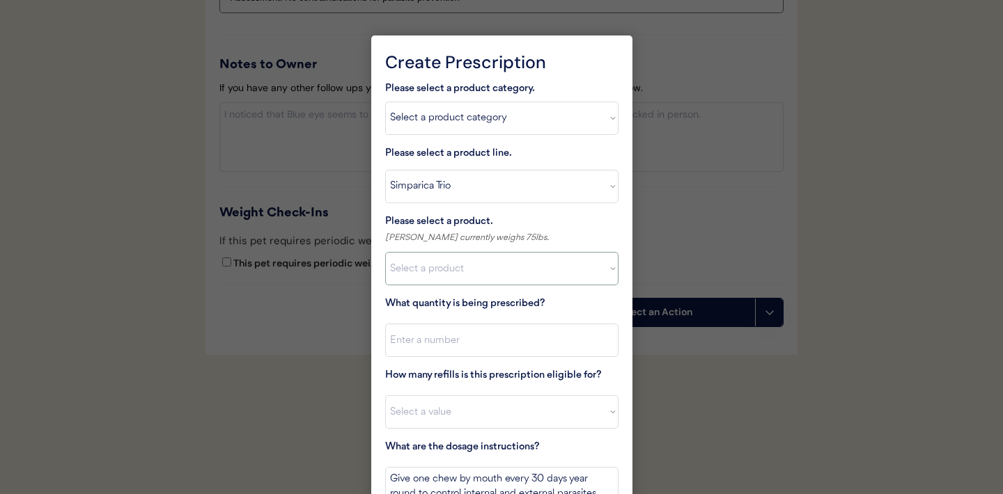
click at [580, 269] on select "Select a product Simparica Trio, 2.8 - 5.5lbs Simparica Trio, 5.6 - 11lbs Simpa…" at bounding box center [501, 268] width 233 height 33
select select ""1348695171700984260__LOOKUP__1704773707524x987977572973748600""
click at [525, 347] on input "input" at bounding box center [501, 340] width 233 height 33
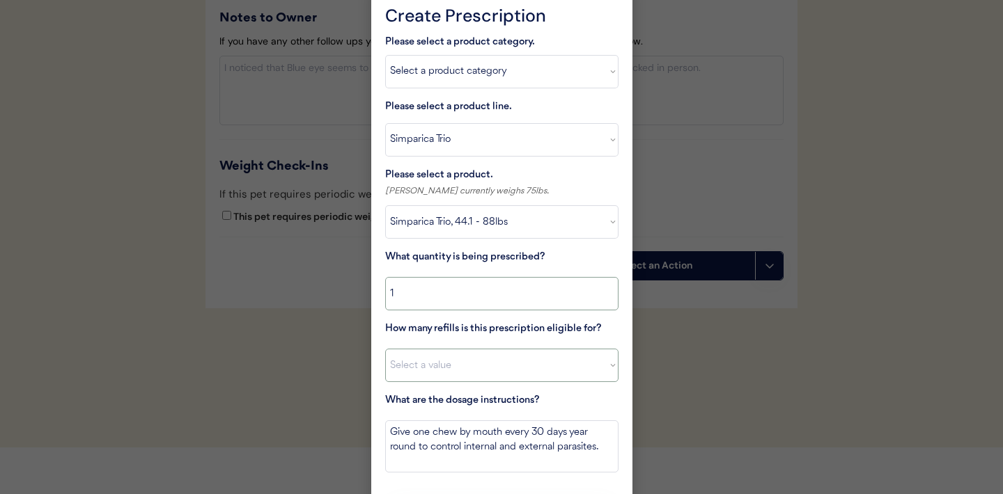
scroll to position [1686, 0]
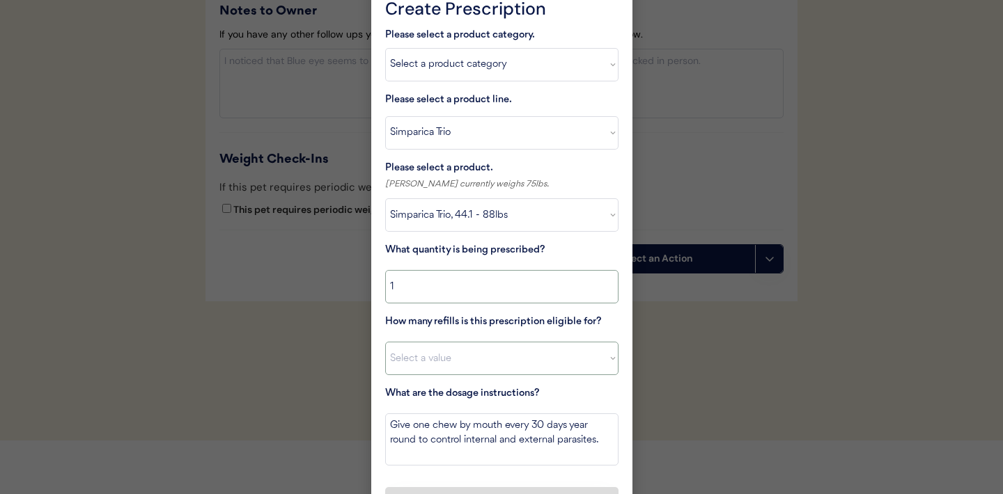
type input "1"
click at [567, 351] on select "Select a value 0 1 2 3 4 5 6 7 8 9 10 11" at bounding box center [501, 358] width 233 height 33
select select "11"
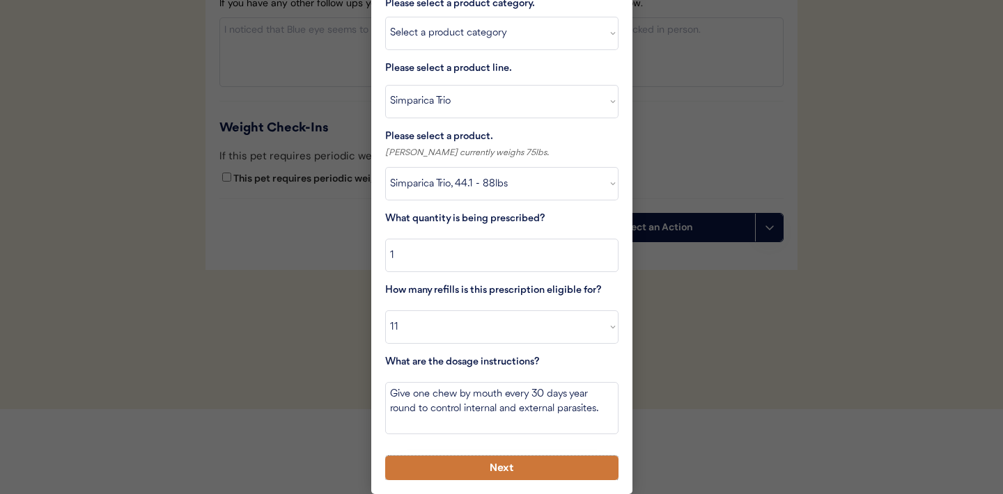
click at [478, 460] on button "Next" at bounding box center [501, 468] width 233 height 24
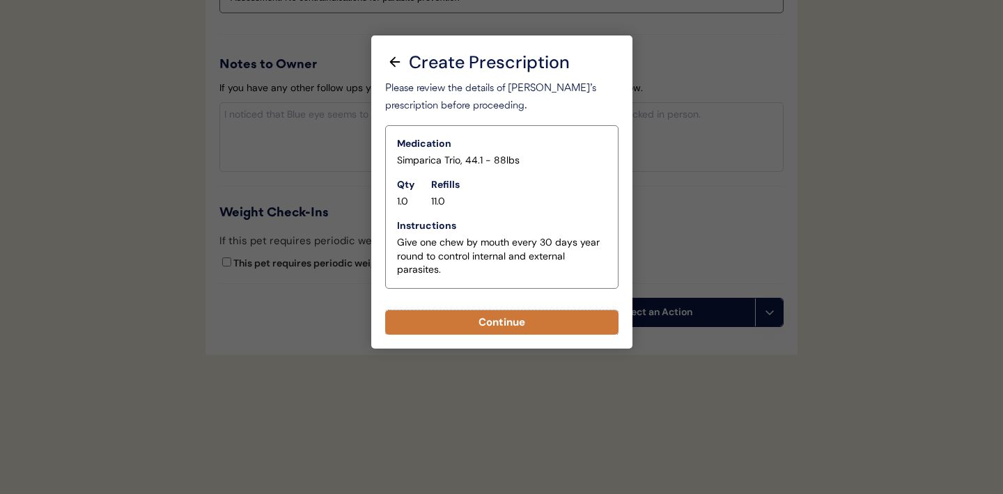
click at [500, 322] on button "Continue" at bounding box center [501, 323] width 233 height 24
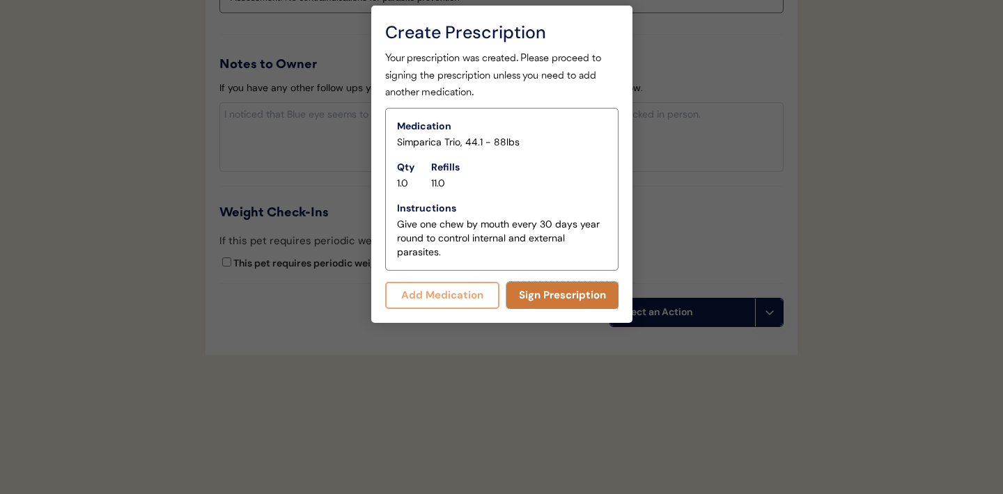
click at [554, 290] on button "Sign Prescription" at bounding box center [562, 295] width 112 height 27
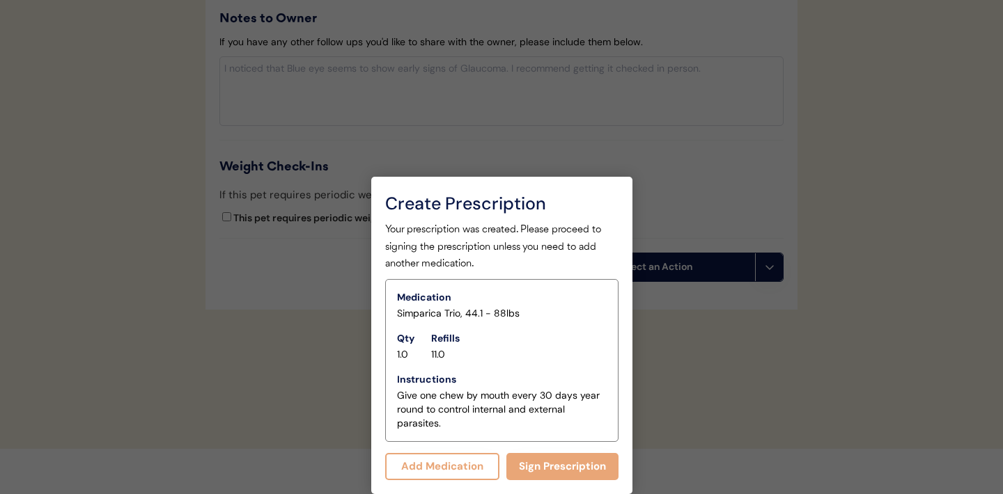
scroll to position [1650, 0]
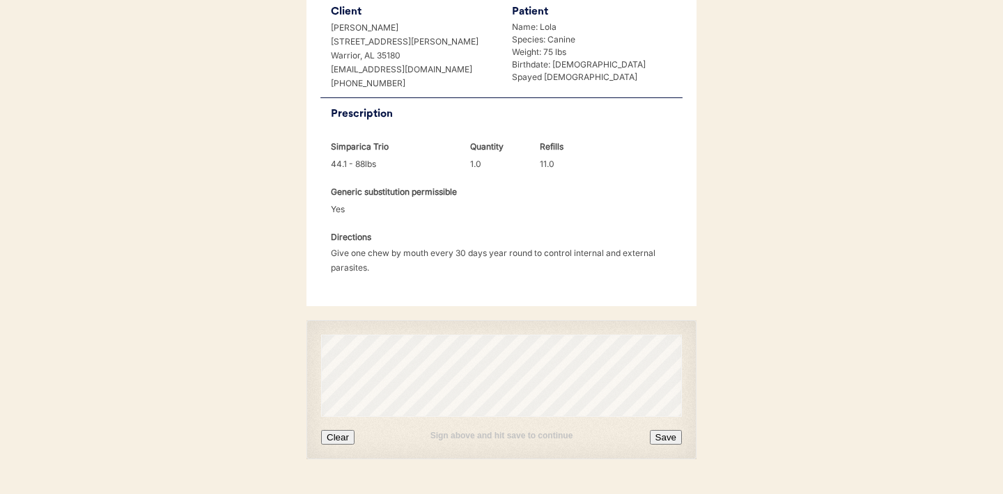
scroll to position [340, 0]
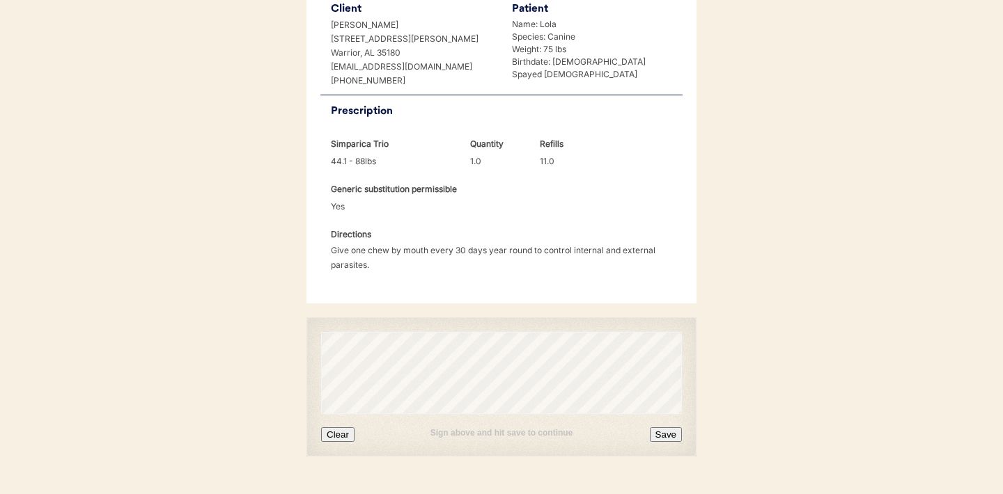
click at [350, 428] on button "Clear" at bounding box center [337, 435] width 33 height 15
click at [346, 428] on button "Clear" at bounding box center [337, 435] width 33 height 15
click at [663, 428] on button "Save" at bounding box center [666, 435] width 32 height 15
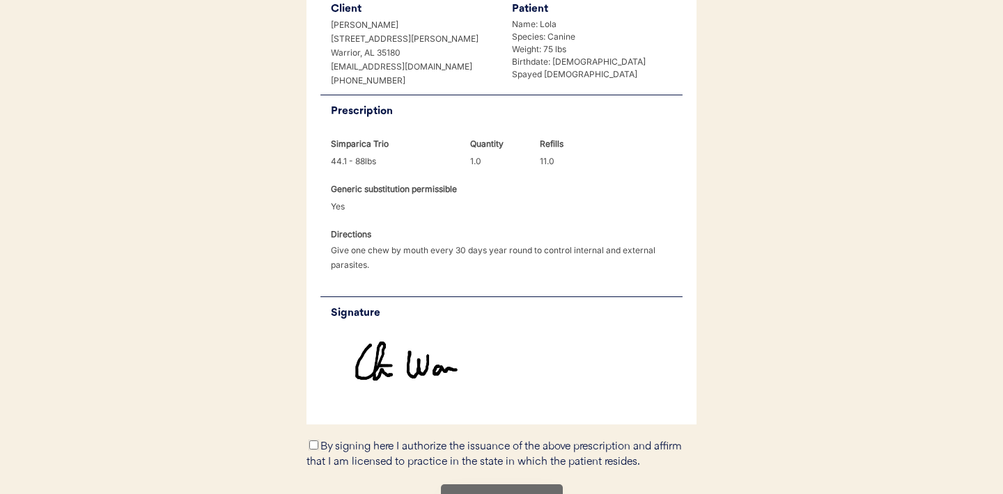
click at [314, 441] on input "By signing here I authorize the issuance of the above prescription and affirm t…" at bounding box center [313, 445] width 9 height 9
checkbox input "true"
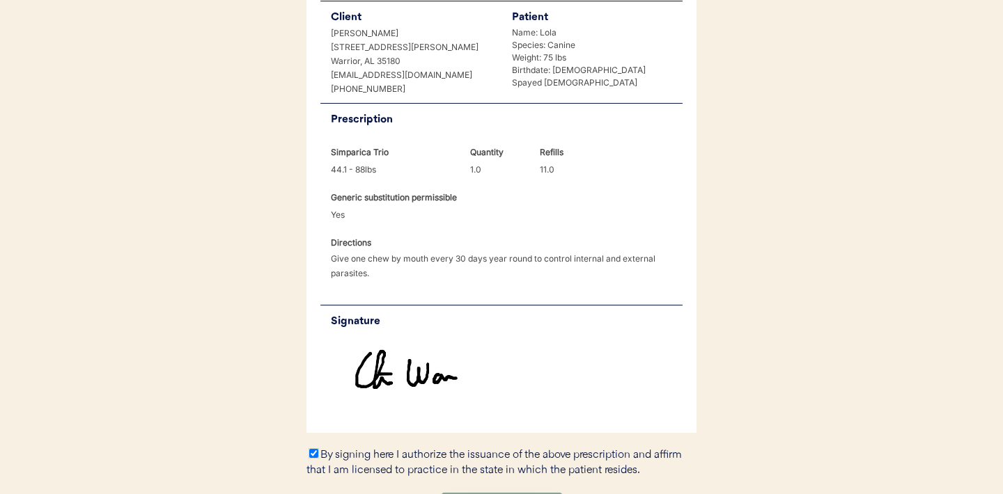
scroll to position [417, 0]
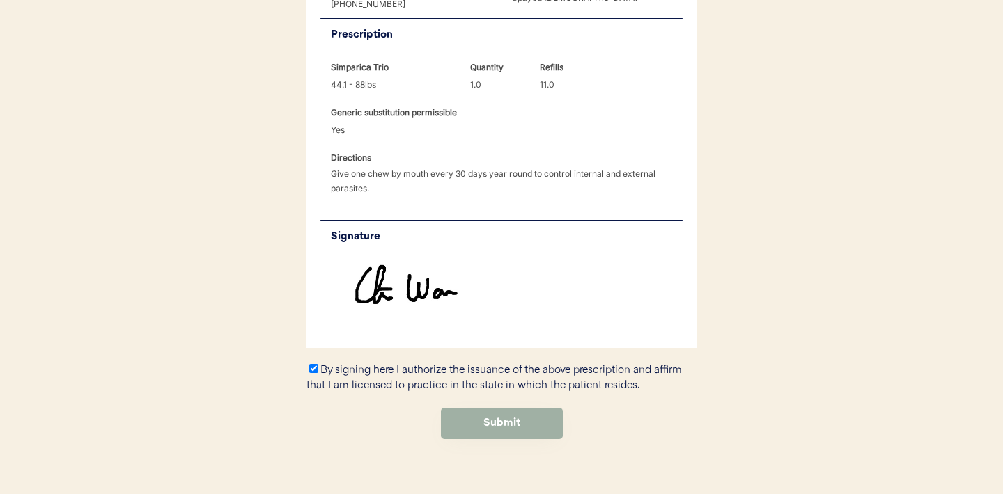
click at [511, 408] on button "Submit" at bounding box center [502, 423] width 122 height 31
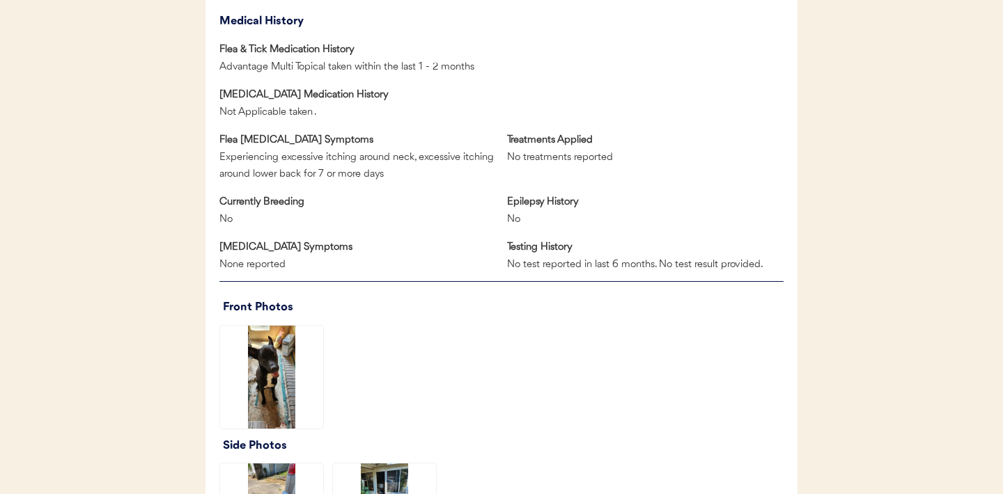
scroll to position [777, 0]
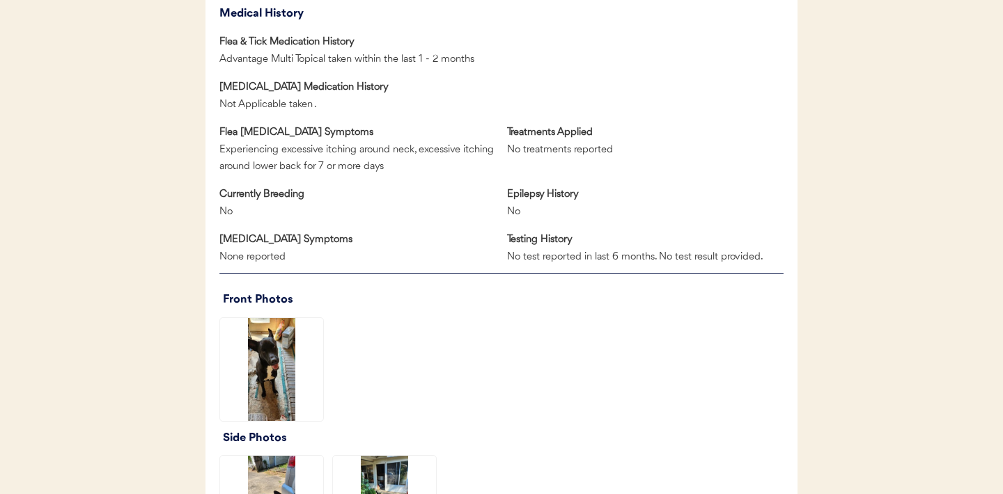
click at [281, 371] on img at bounding box center [271, 369] width 103 height 103
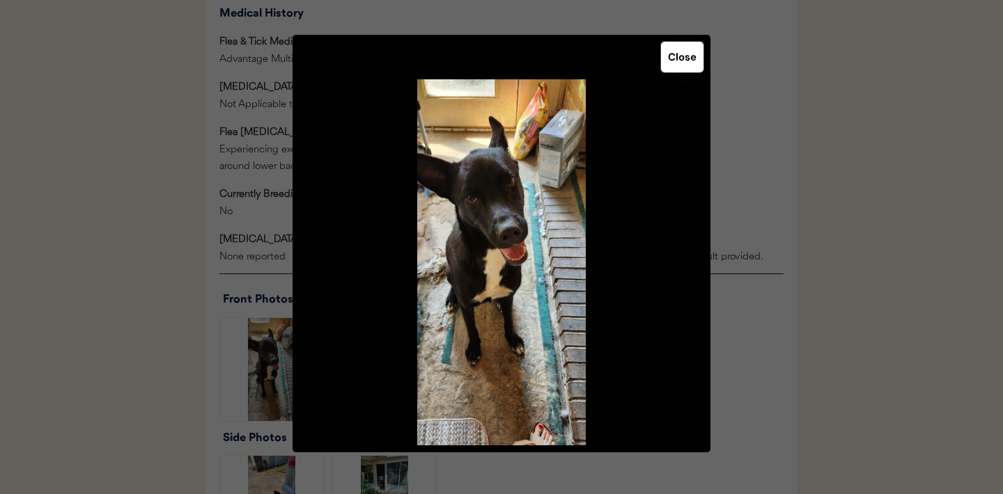
click at [683, 56] on button "Close" at bounding box center [682, 57] width 42 height 31
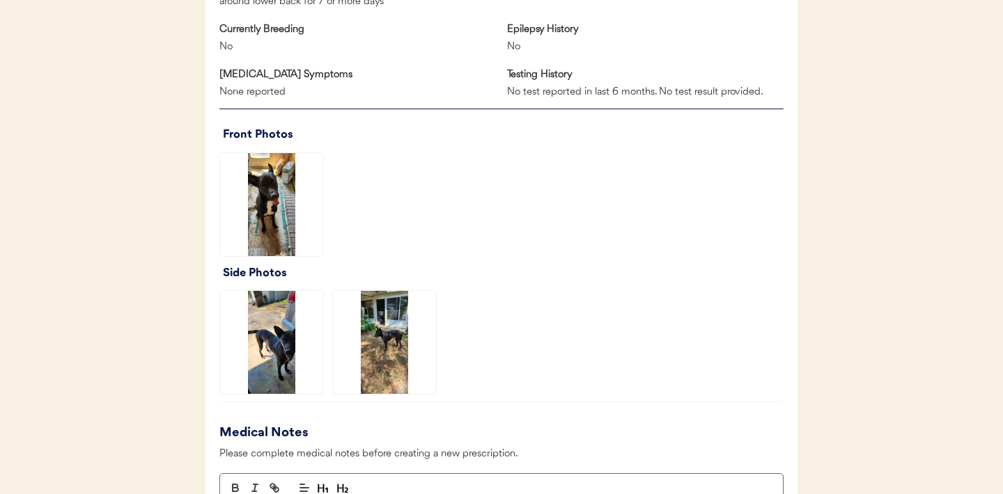
scroll to position [943, 0]
click at [277, 372] on img at bounding box center [271, 341] width 103 height 103
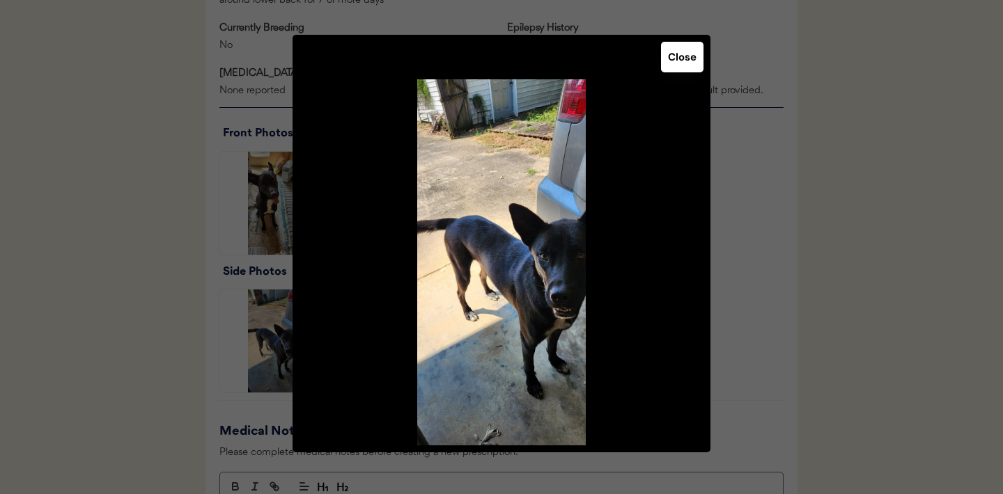
click at [686, 61] on button "Close" at bounding box center [682, 57] width 42 height 31
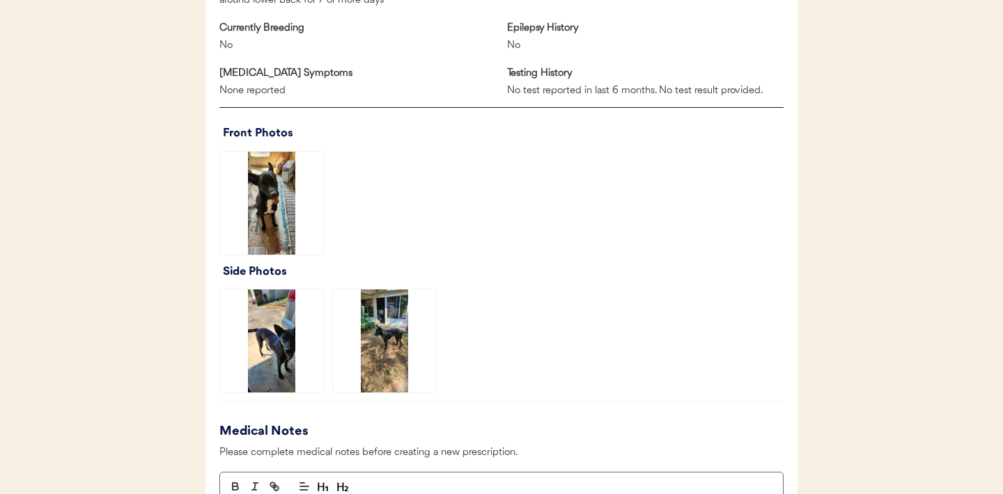
click at [382, 366] on img at bounding box center [384, 341] width 103 height 103
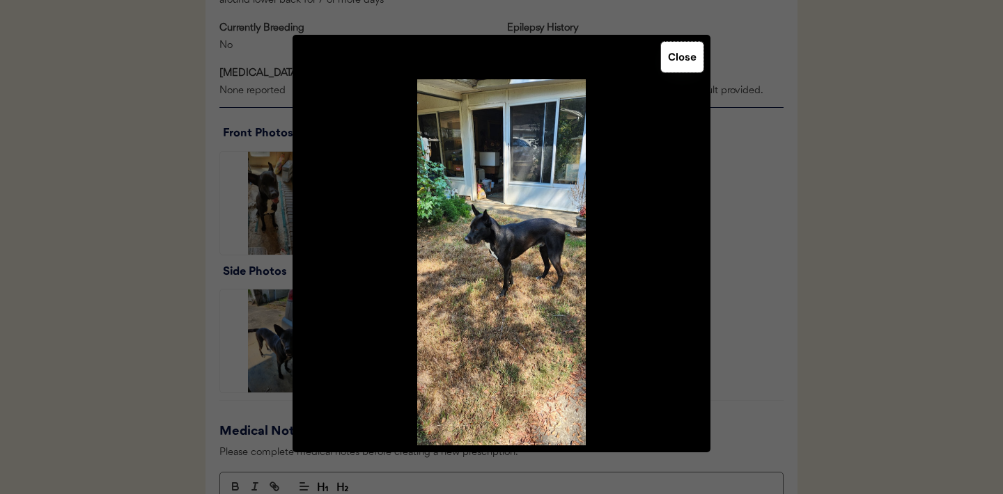
click at [687, 58] on button "Close" at bounding box center [682, 57] width 42 height 31
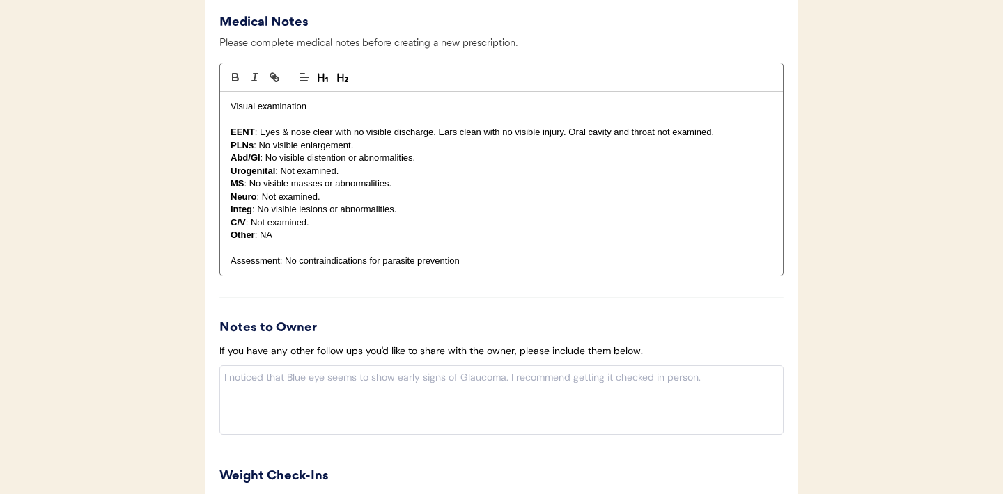
scroll to position [1616, 0]
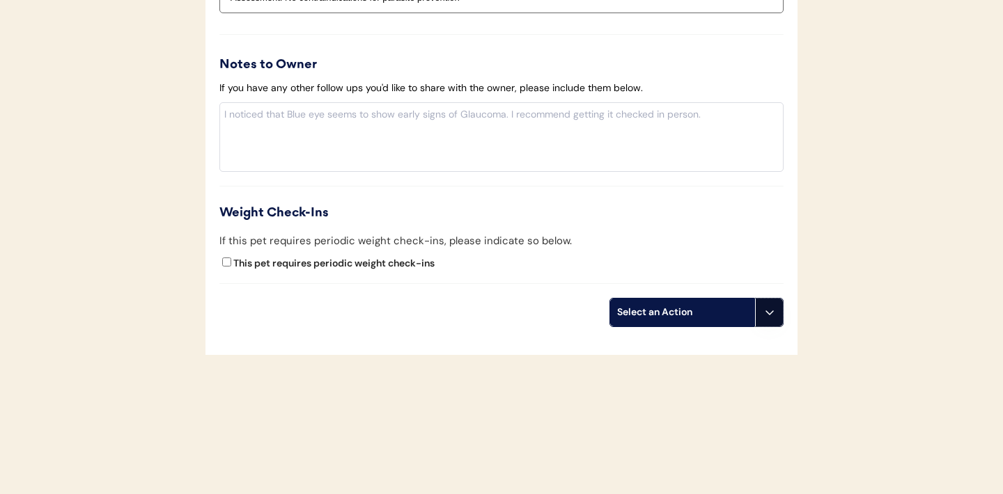
click at [767, 315] on icon at bounding box center [769, 312] width 11 height 11
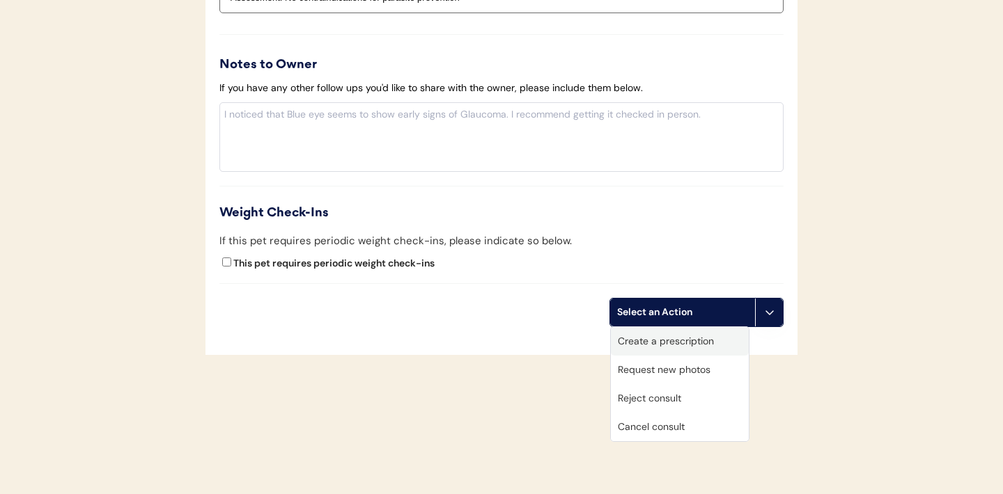
click at [675, 338] on div "Create a prescription" at bounding box center [680, 341] width 138 height 29
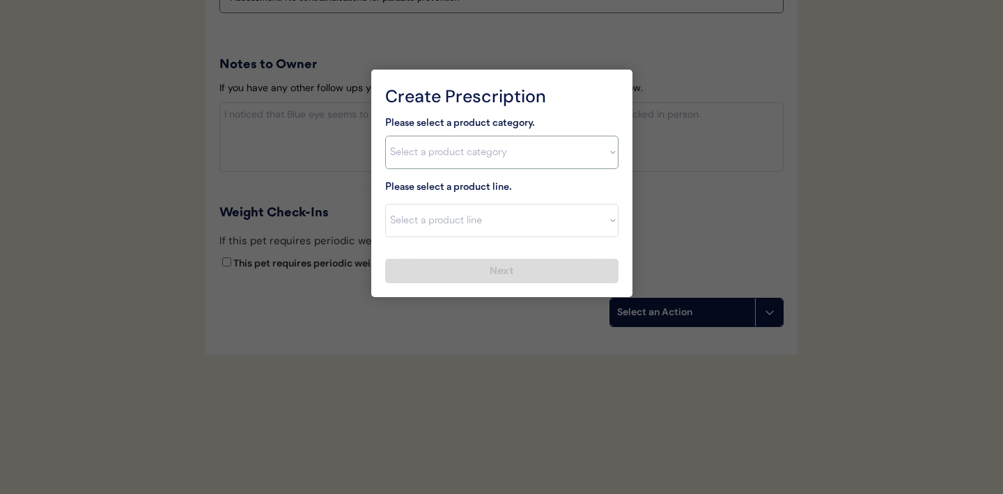
click at [583, 152] on select "Select a product category Allergies Antibiotics Anxiety Combo Parasite Preventi…" at bounding box center [501, 152] width 233 height 33
select select ""combo_parasite_prevention""
click at [602, 228] on select "Select a product line" at bounding box center [501, 220] width 233 height 33
click at [602, 149] on select "Select a product category Allergies Antibiotics Anxiety Combo Parasite Preventi…" at bounding box center [501, 152] width 233 height 33
click at [612, 225] on select "Select a product line Advantage Multi for Dogs Credelio Quattro NexGard Plus Ne…" at bounding box center [501, 220] width 233 height 33
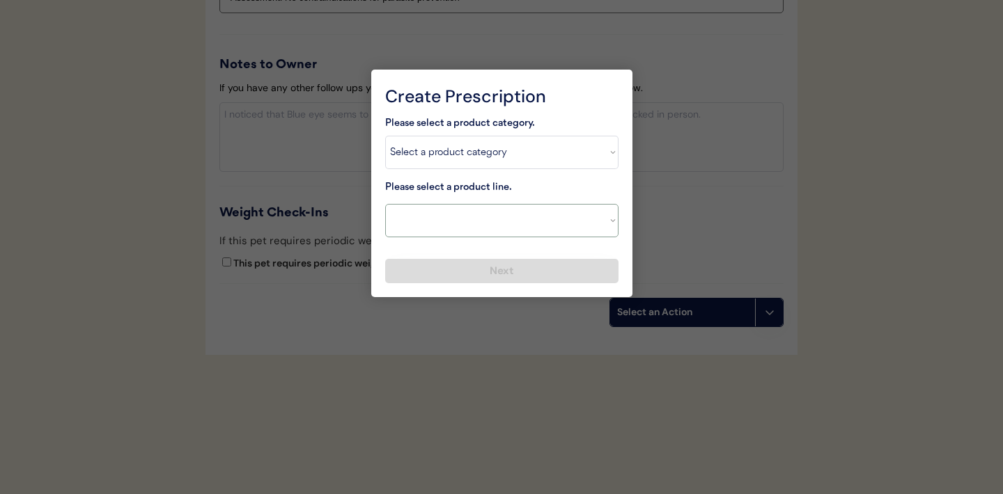
select select ""Simparica Trio""
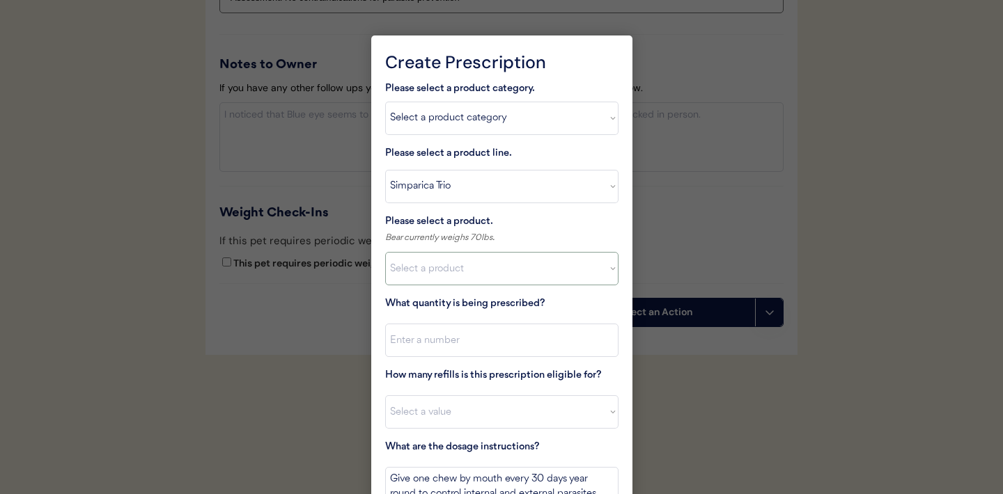
click at [527, 274] on select "Select a product Simparica Trio, 2.8 - 5.5lbs Simparica Trio, 5.6 - 11lbs Simpa…" at bounding box center [501, 268] width 233 height 33
select select ""1348695171700984260__LOOKUP__1704773707524x987977572973748600""
click at [501, 344] on input "input" at bounding box center [501, 340] width 233 height 33
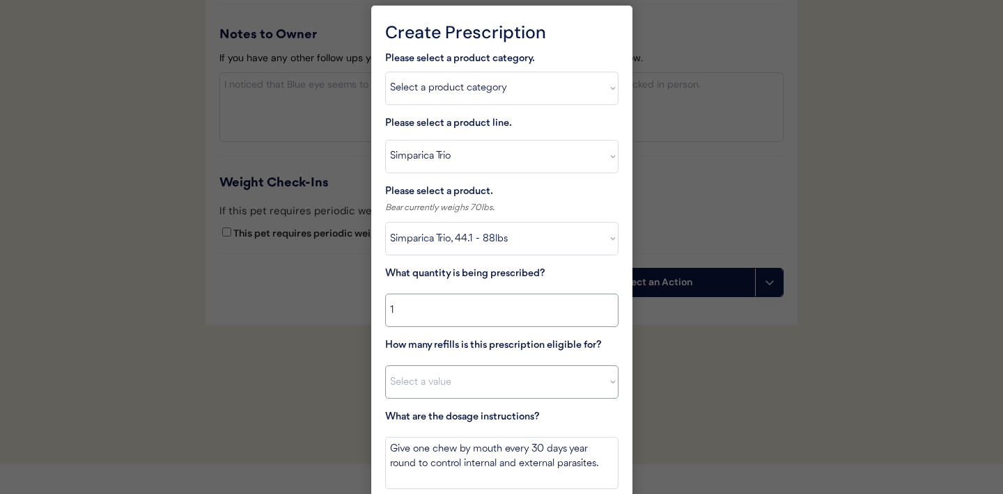
scroll to position [1653, 0]
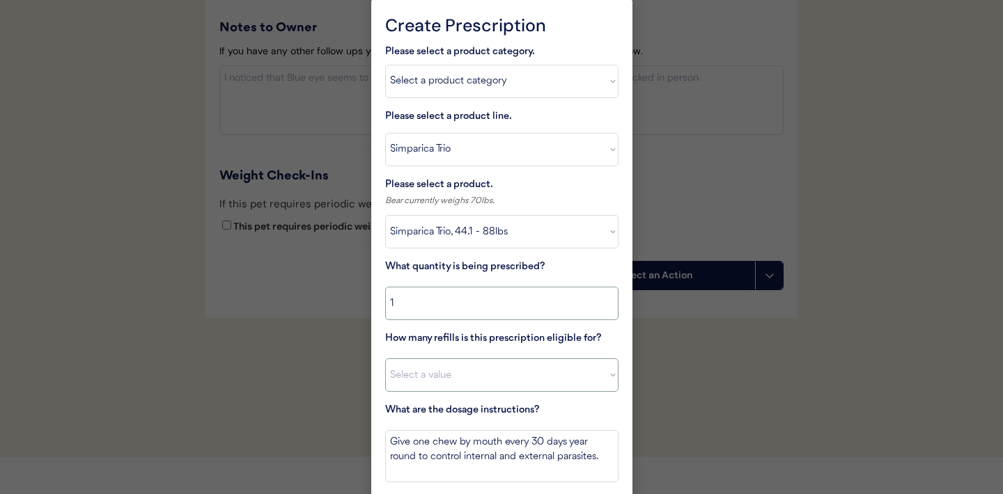
type input "1"
click at [475, 373] on select "Select a value 0 1 2 3 4 5 6 7 8 9 10 11" at bounding box center [501, 375] width 233 height 33
select select "11"
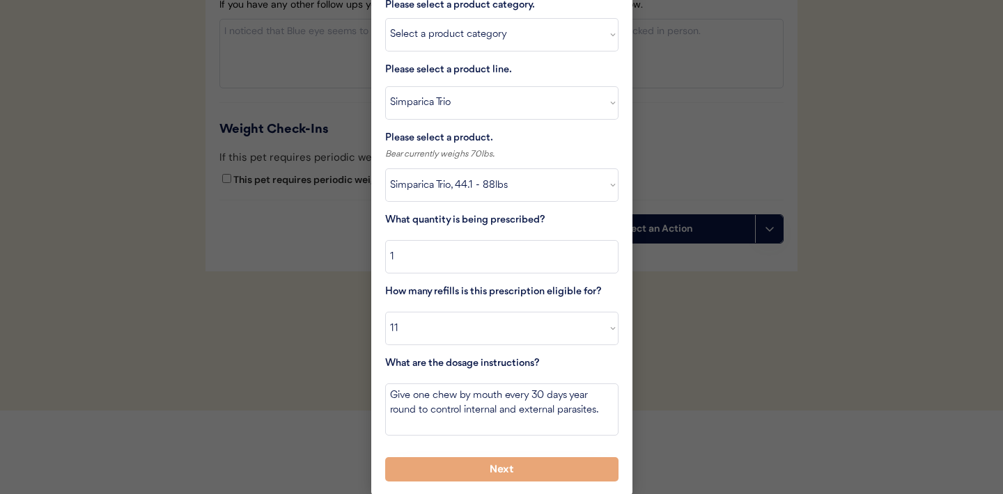
scroll to position [1701, 0]
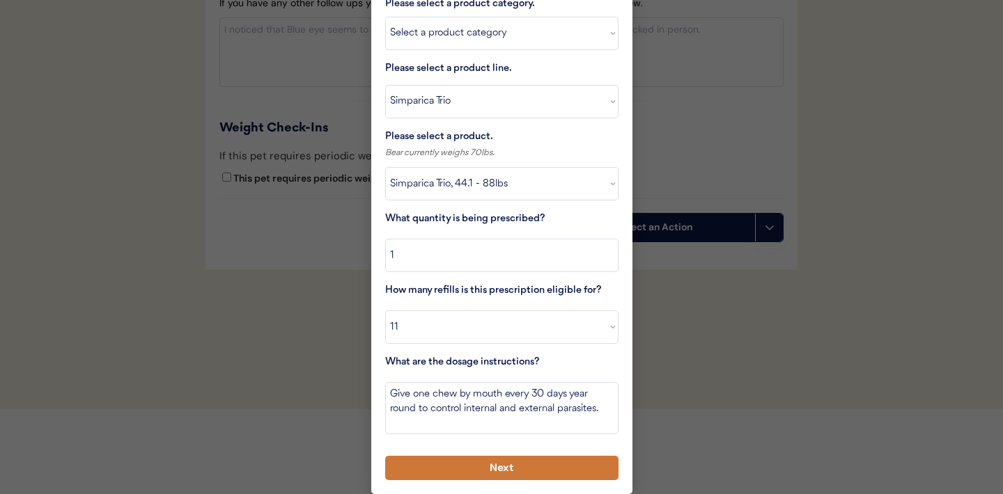
click at [499, 464] on button "Next" at bounding box center [501, 468] width 233 height 24
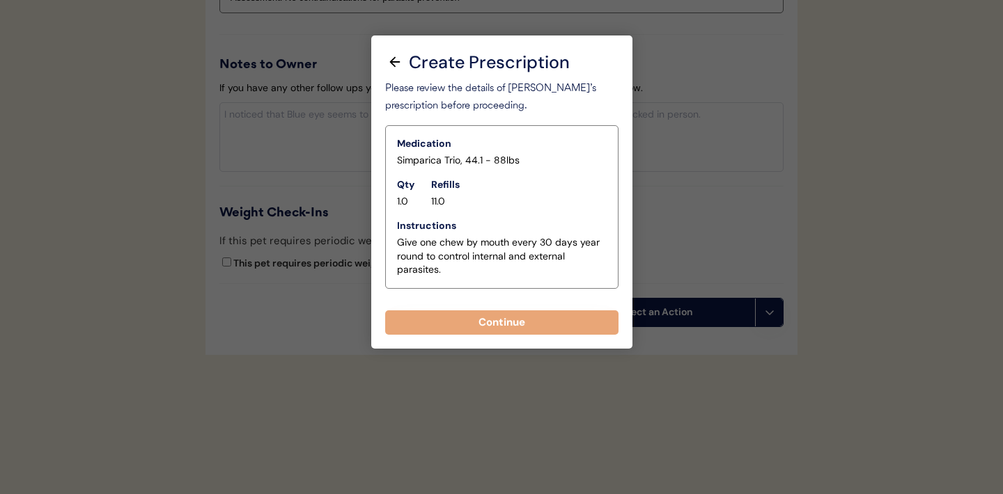
scroll to position [1616, 0]
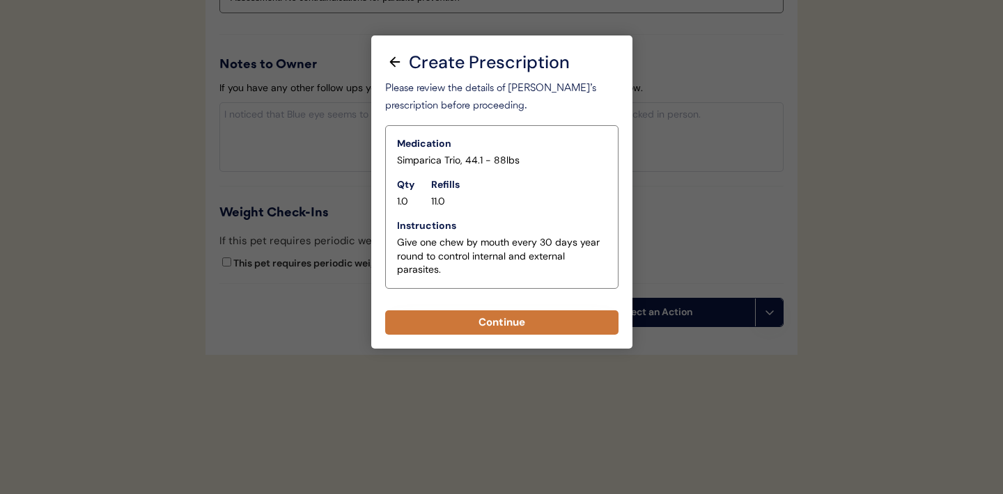
click at [508, 327] on button "Continue" at bounding box center [501, 323] width 233 height 24
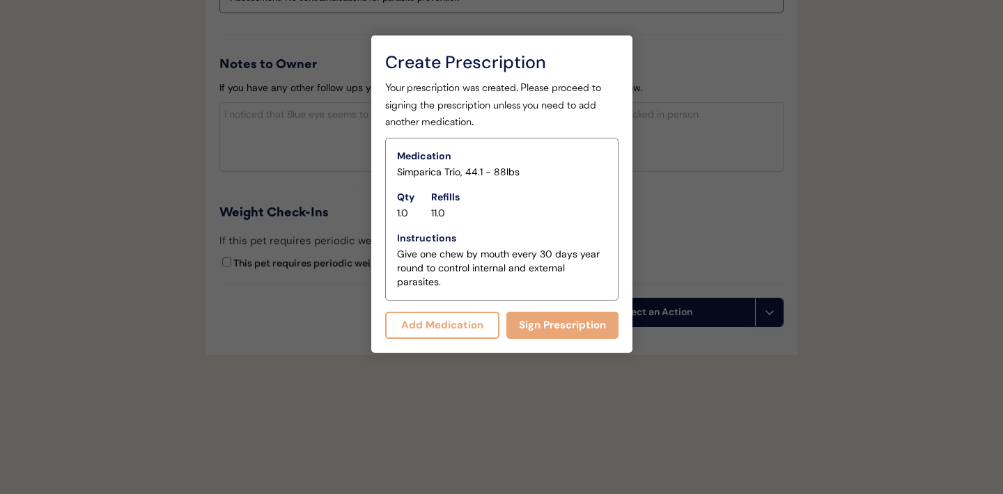
scroll to position [1646, 0]
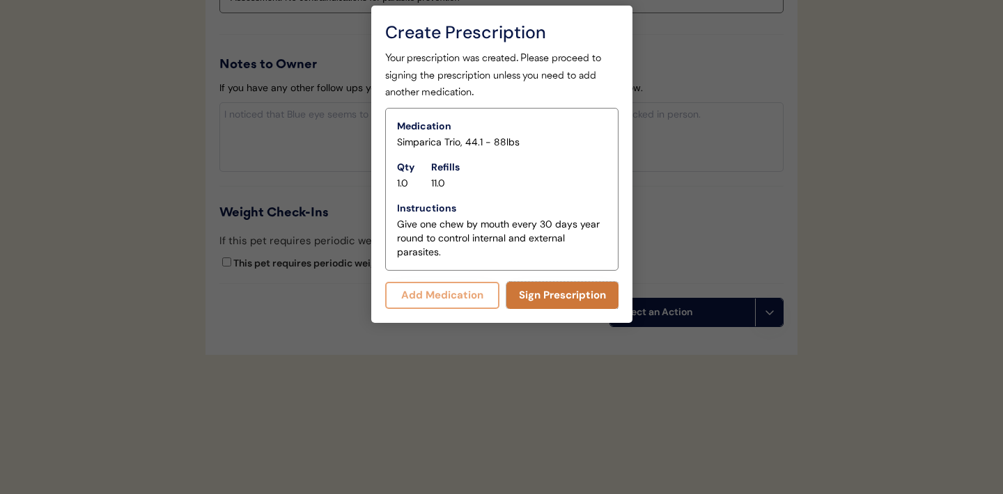
click at [545, 299] on button "Sign Prescription" at bounding box center [562, 295] width 112 height 27
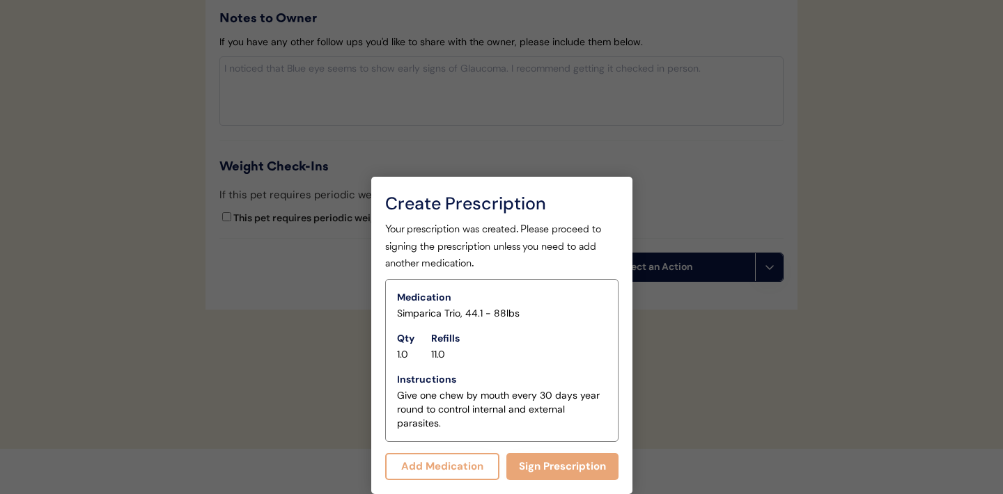
scroll to position [1634, 0]
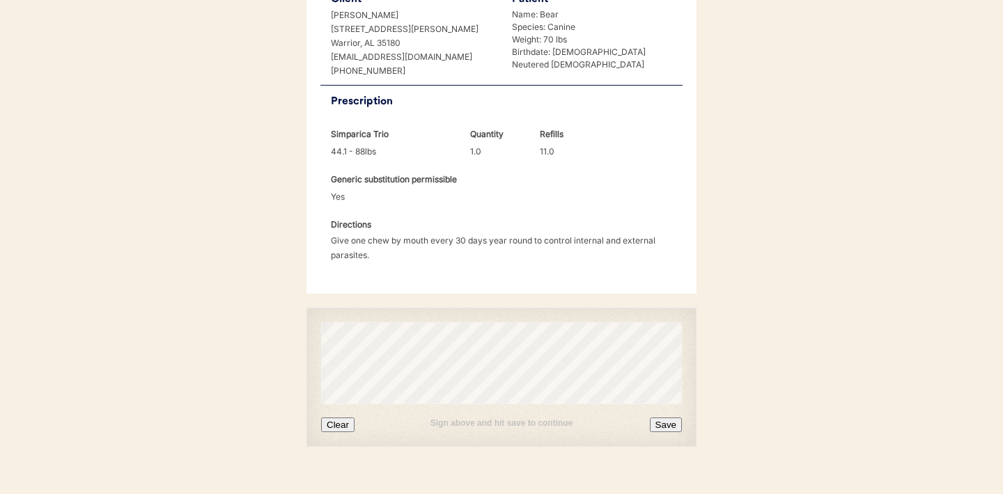
scroll to position [358, 0]
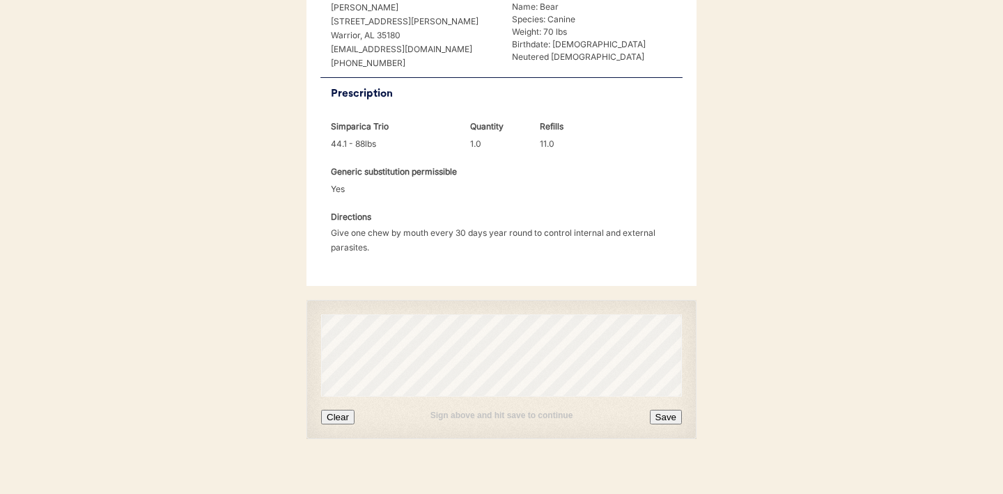
click at [343, 410] on button "Clear" at bounding box center [337, 417] width 33 height 15
click at [658, 410] on button "Save" at bounding box center [666, 417] width 32 height 15
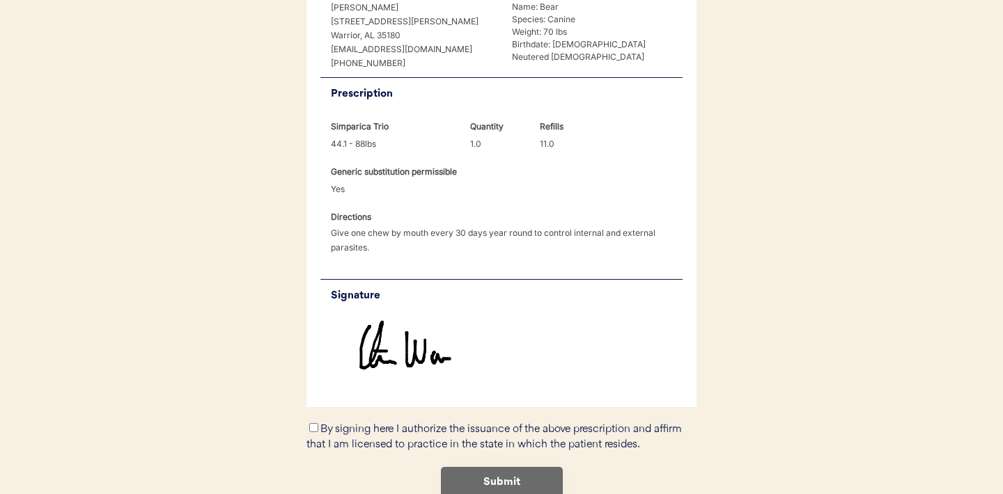
click at [313, 421] on div "By signing here I authorize the issuance of the above prescription and affirm t…" at bounding box center [501, 437] width 390 height 32
click at [313, 423] on input "By signing here I authorize the issuance of the above prescription and affirm t…" at bounding box center [313, 427] width 9 height 9
checkbox input "true"
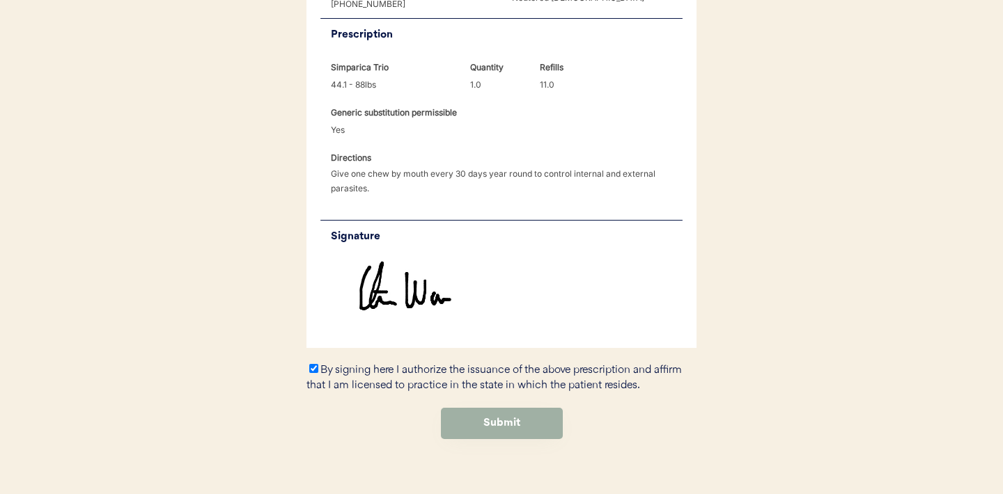
click at [509, 408] on button "Submit" at bounding box center [502, 423] width 122 height 31
